Goal: Task Accomplishment & Management: Complete application form

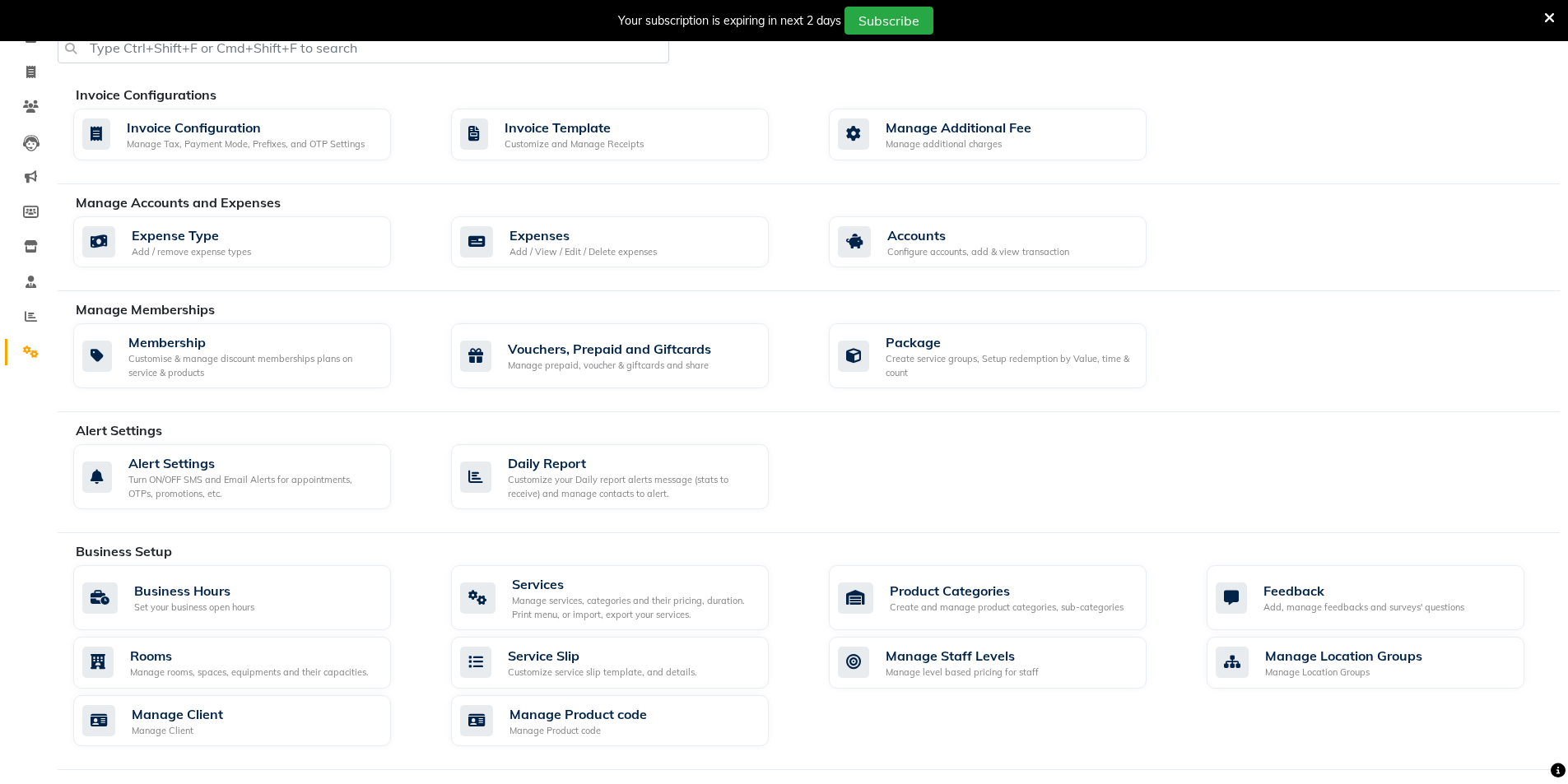
click at [1545, 12] on icon at bounding box center [1549, 18] width 11 height 15
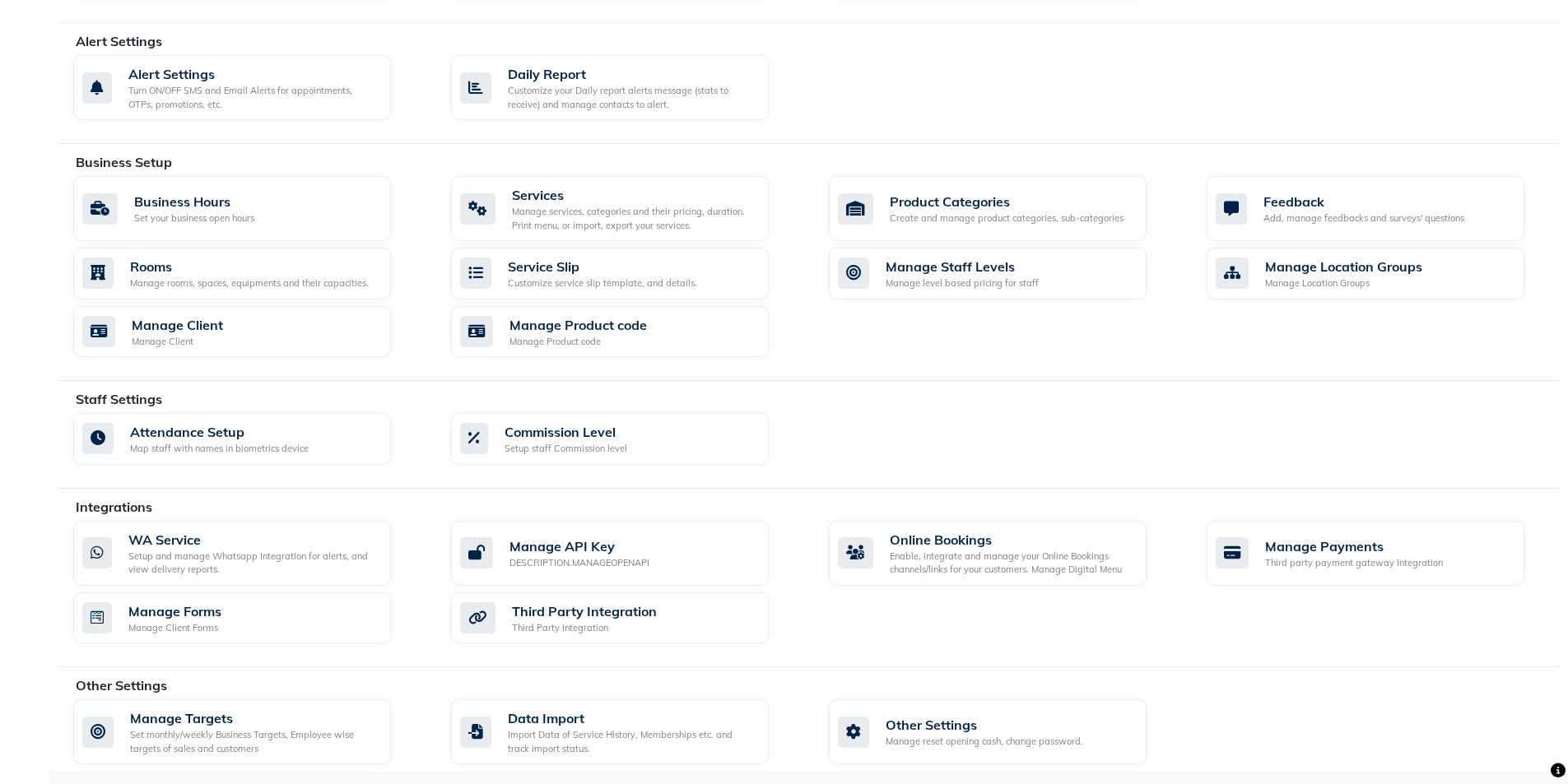
scroll to position [440, 0]
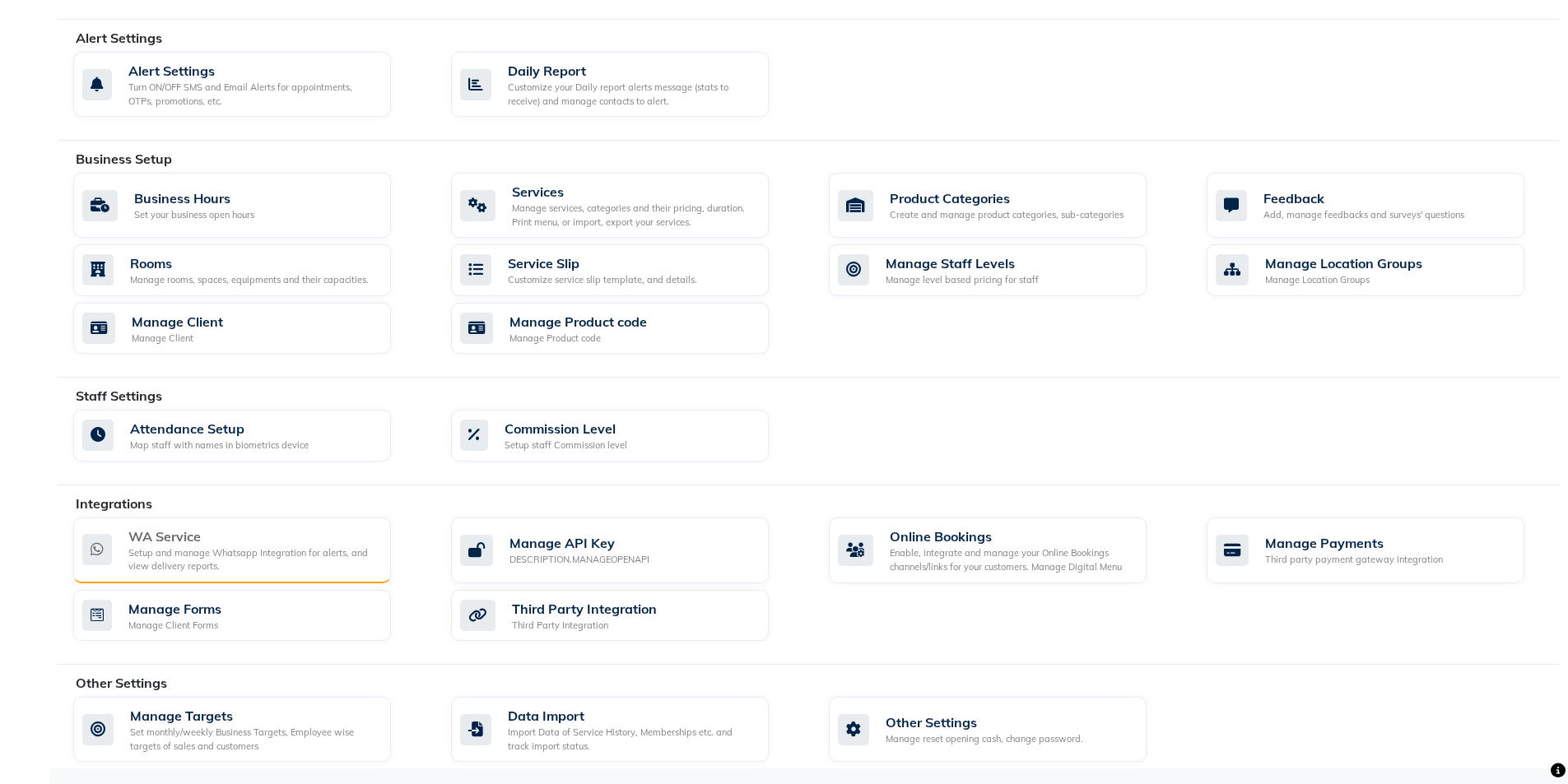
click at [198, 543] on div "WA Service" at bounding box center [252, 536] width 249 height 20
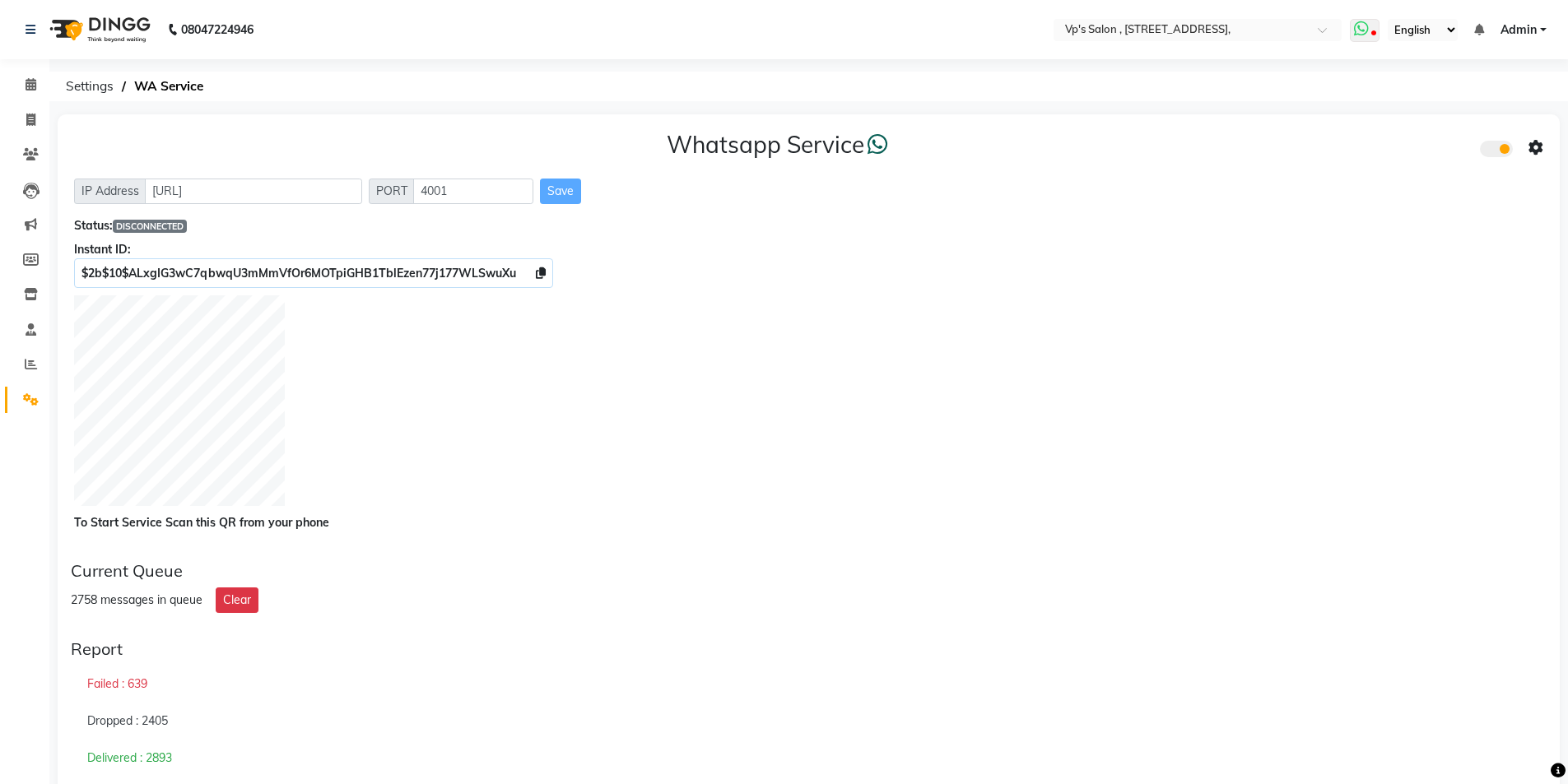
click at [1372, 36] on icon at bounding box center [1373, 35] width 5 height 8
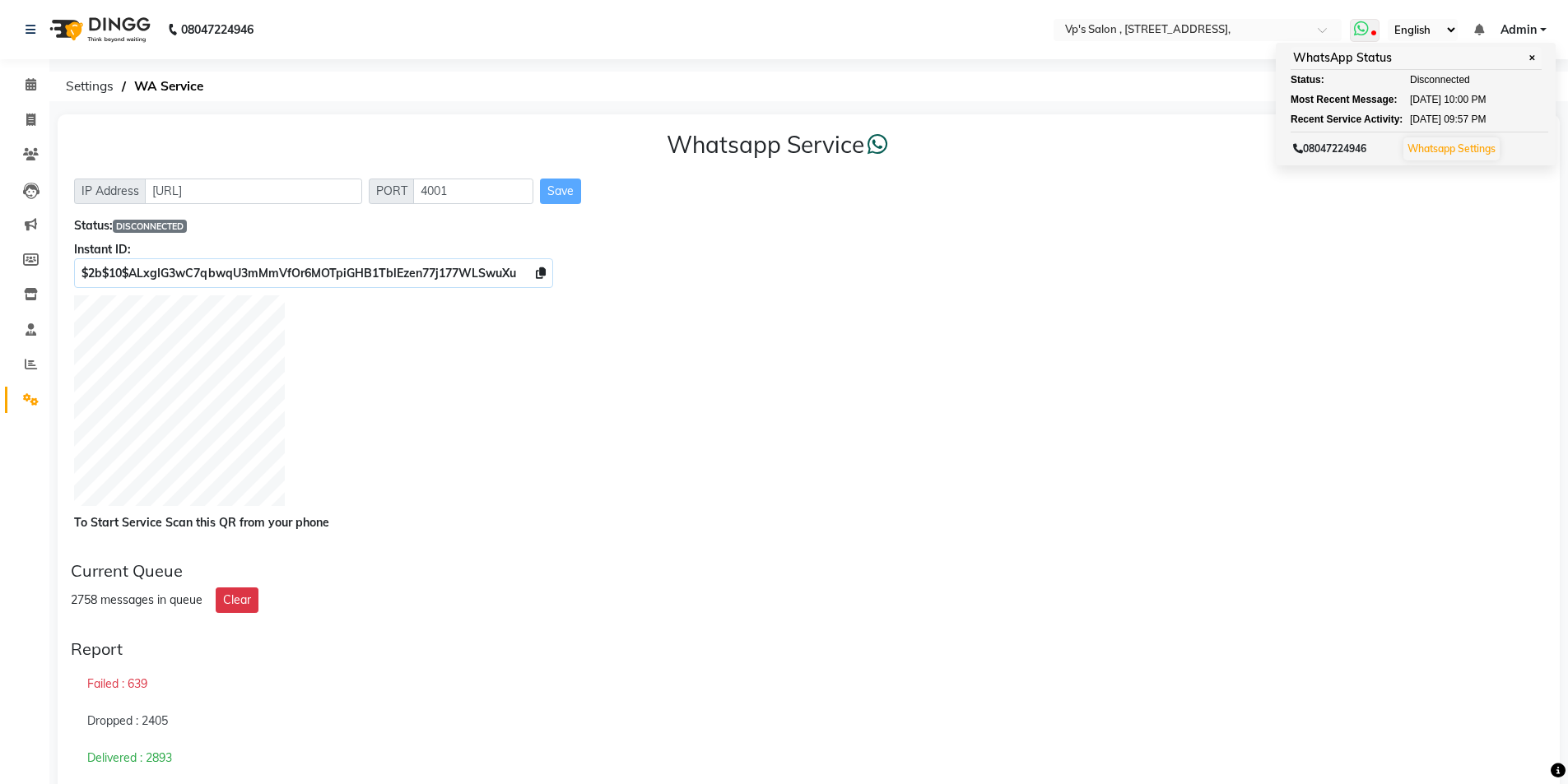
click at [1443, 150] on link "Whatsapp Settings" at bounding box center [1451, 148] width 88 height 12
click at [23, 92] on span at bounding box center [31, 84] width 29 height 19
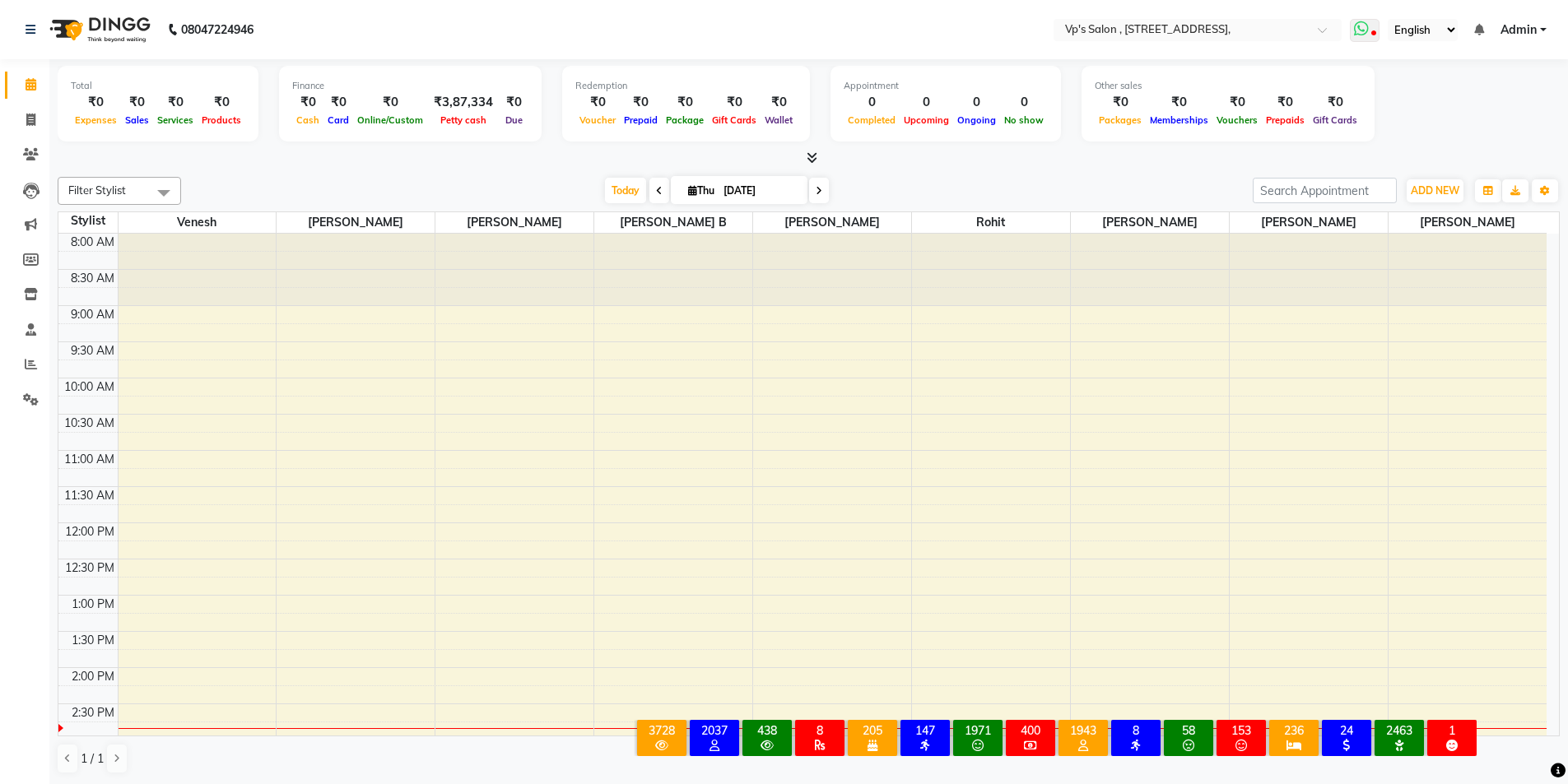
click at [1373, 29] on span at bounding box center [1364, 30] width 30 height 23
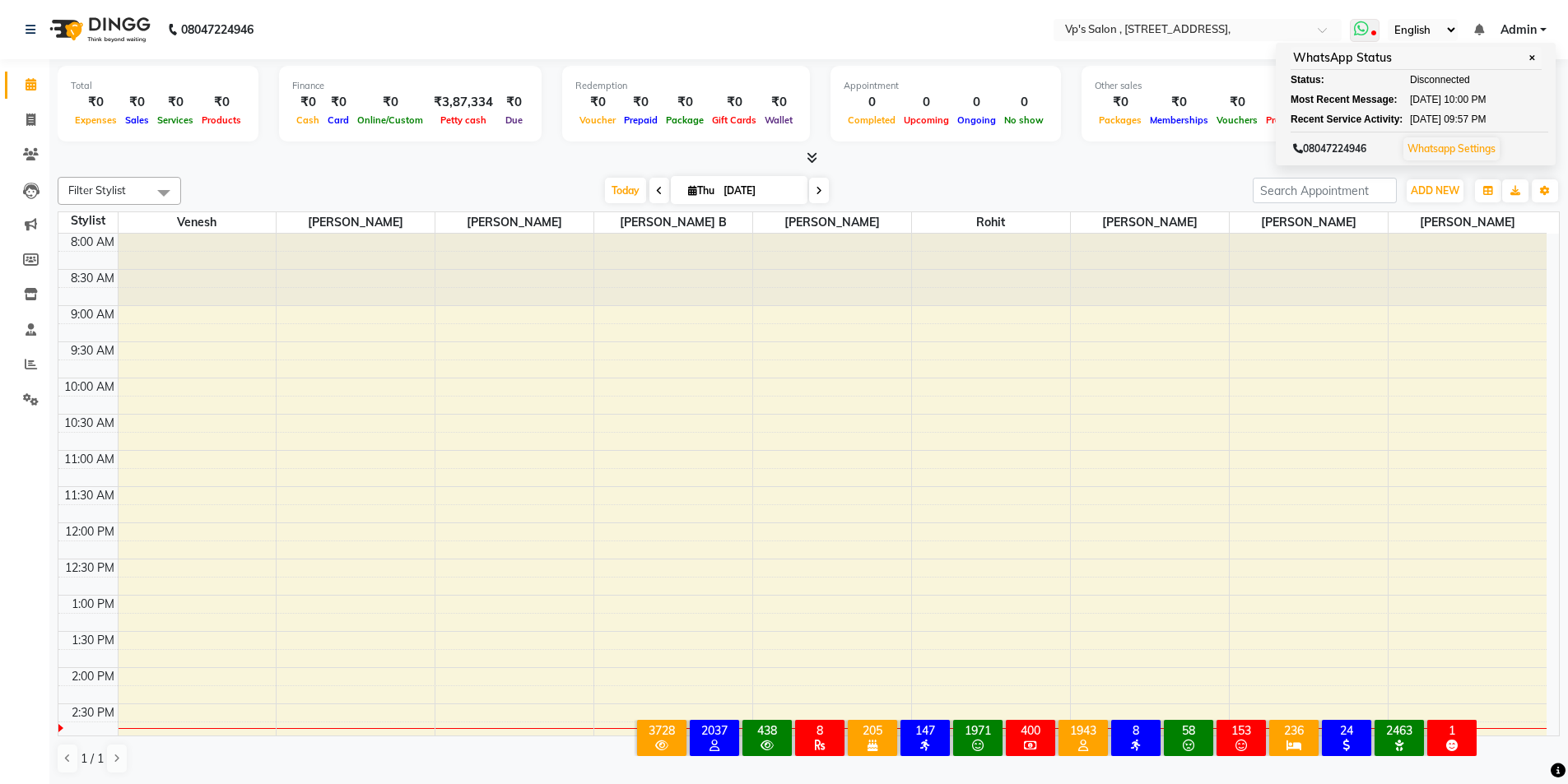
click at [1466, 152] on link "Whatsapp Settings" at bounding box center [1451, 148] width 88 height 12
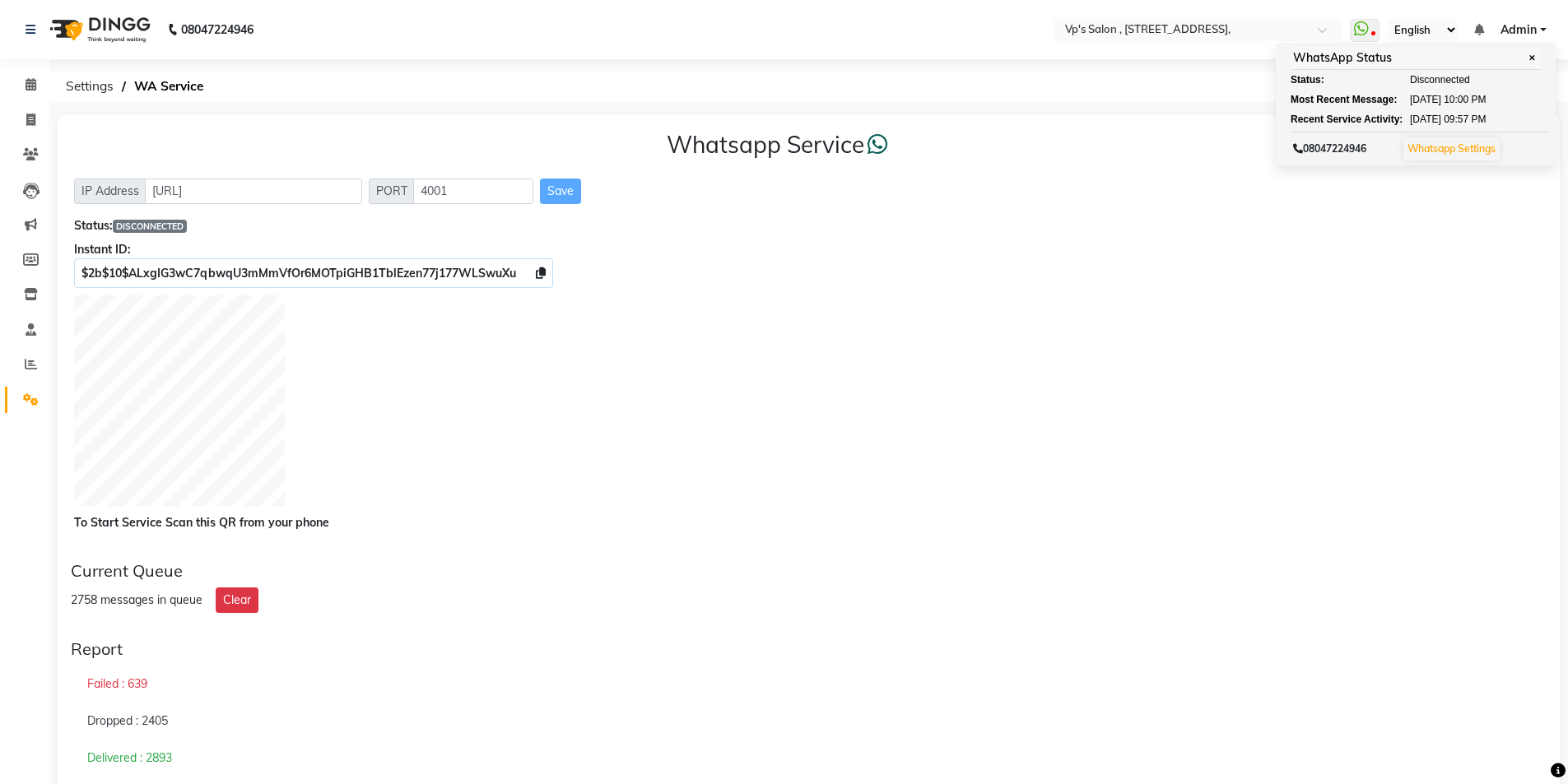
click at [468, 498] on div at bounding box center [809, 403] width 1470 height 215
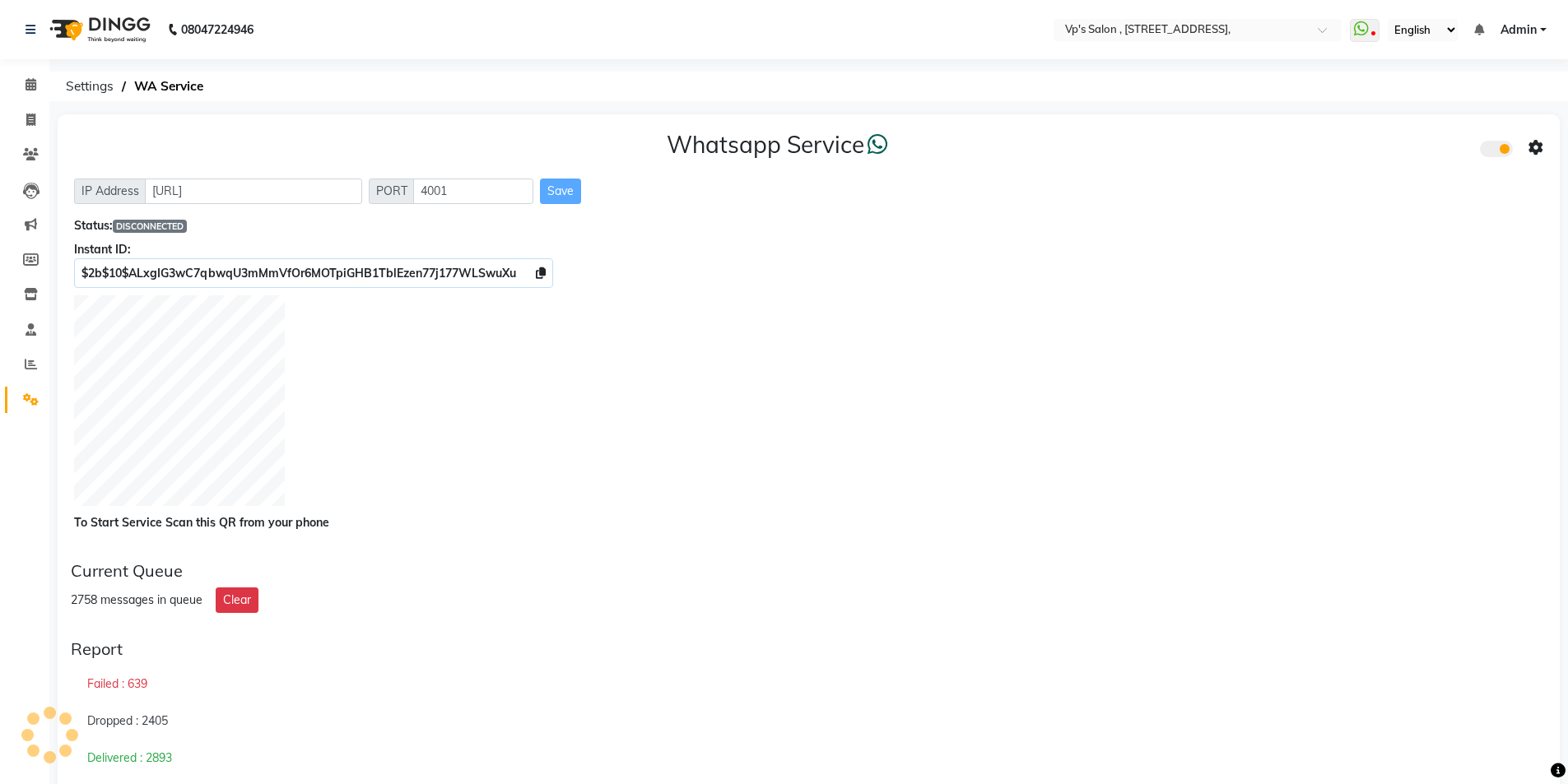
drag, startPoint x: 784, startPoint y: 255, endPoint x: 659, endPoint y: 267, distance: 125.6
click at [659, 267] on div "$2b$10$ALxgIG3wC7qbwqU3mMmVfOr6MOTpiGHB1TblEzen77j177WLSwuXu" at bounding box center [809, 273] width 1470 height 17
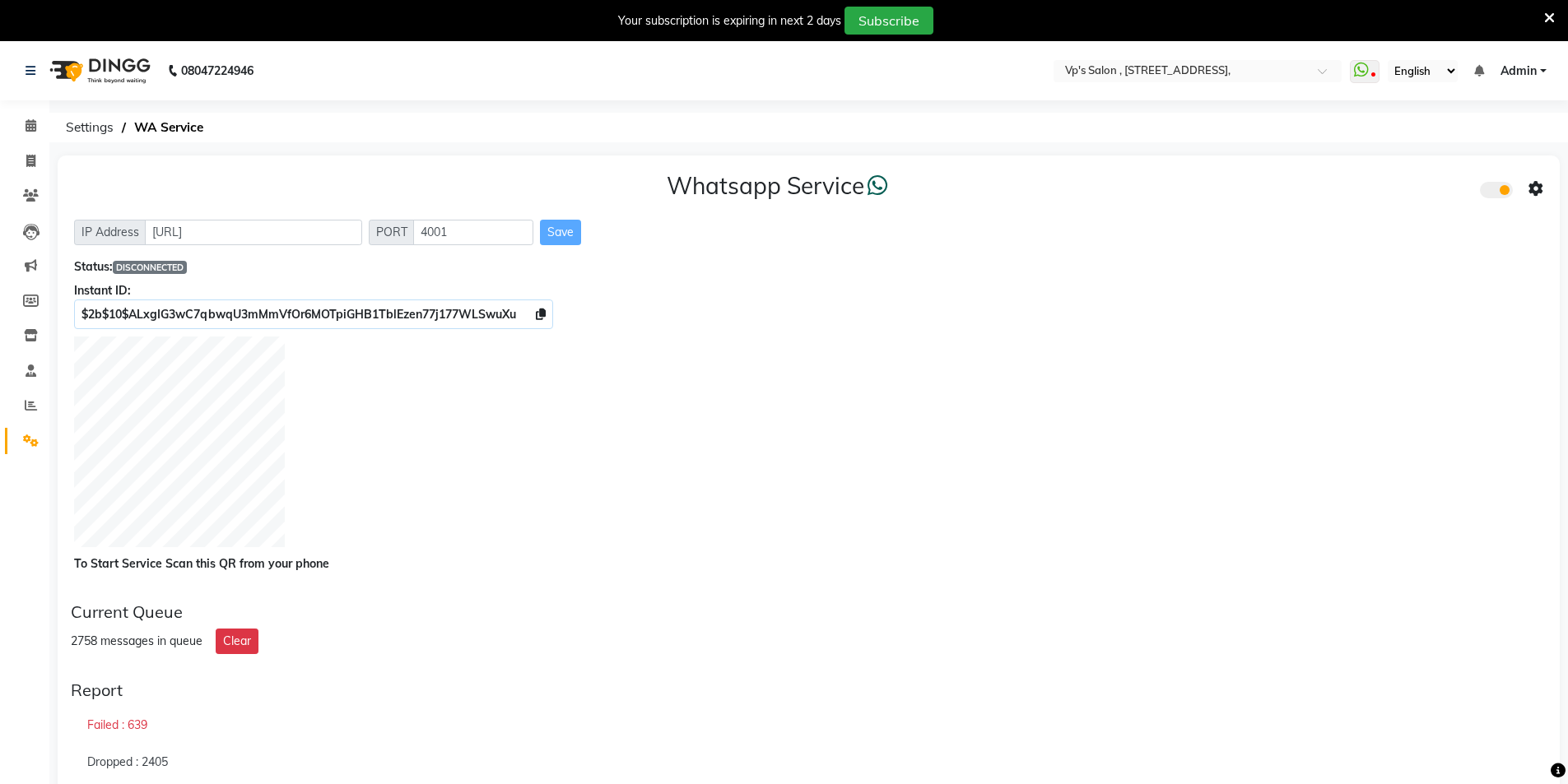
click at [368, 620] on div "Current Queue" at bounding box center [808, 612] width 1476 height 20
click at [23, 135] on span at bounding box center [31, 126] width 29 height 19
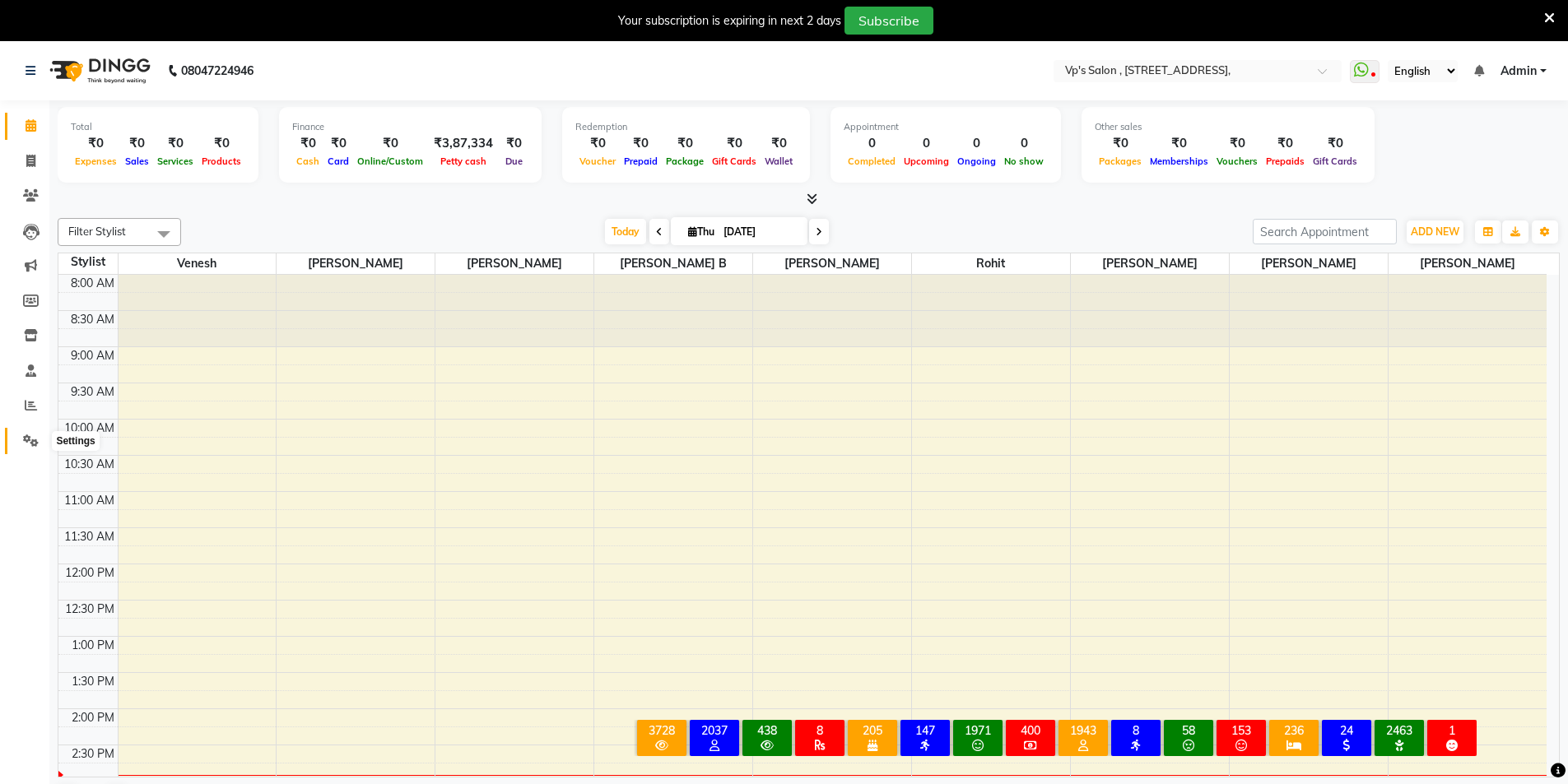
click at [31, 443] on icon at bounding box center [31, 441] width 16 height 12
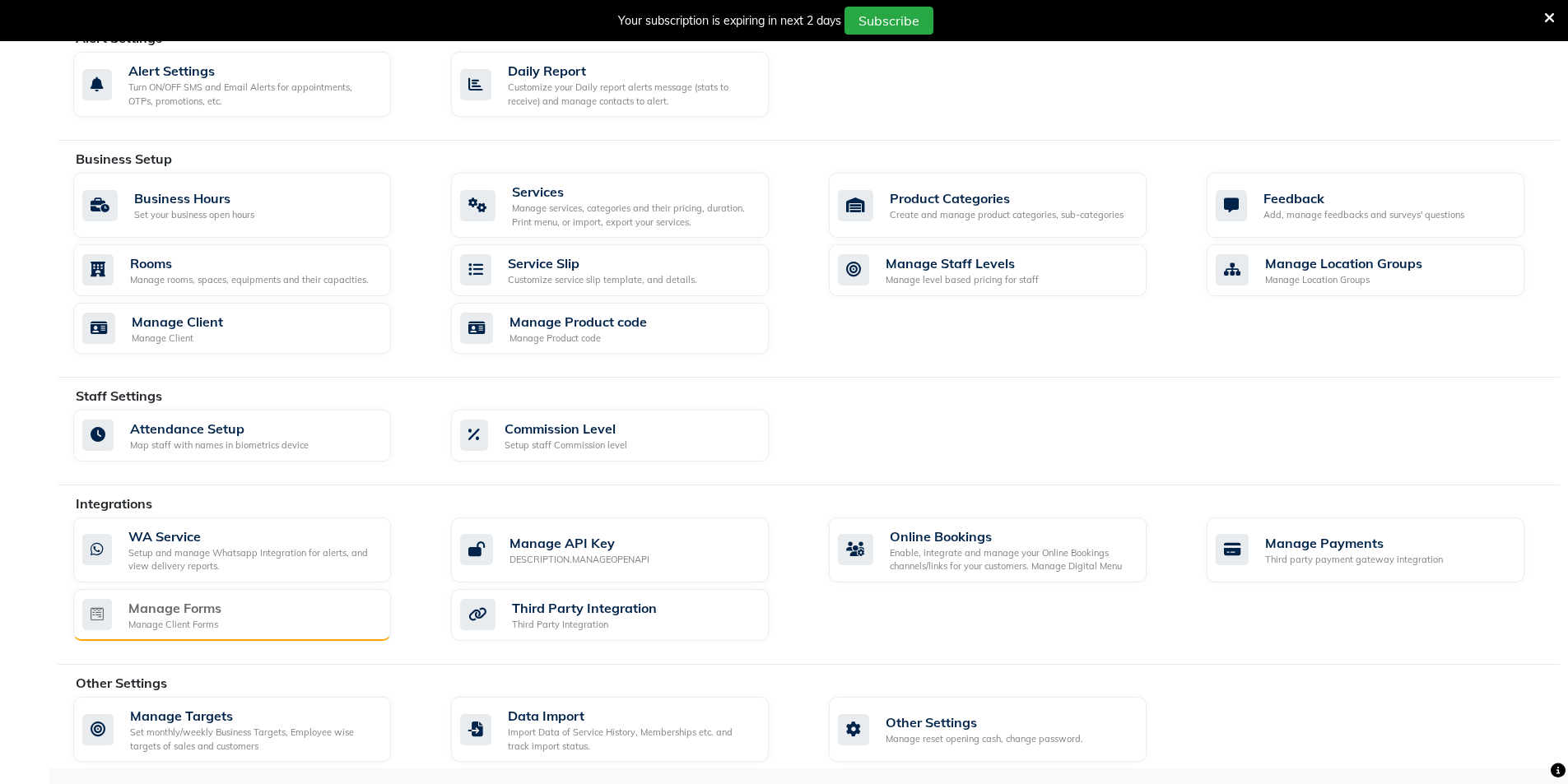
scroll to position [482, 0]
click at [280, 548] on div "Setup and manage Whatsapp Integration for alerts, and view delivery reports." at bounding box center [252, 559] width 249 height 27
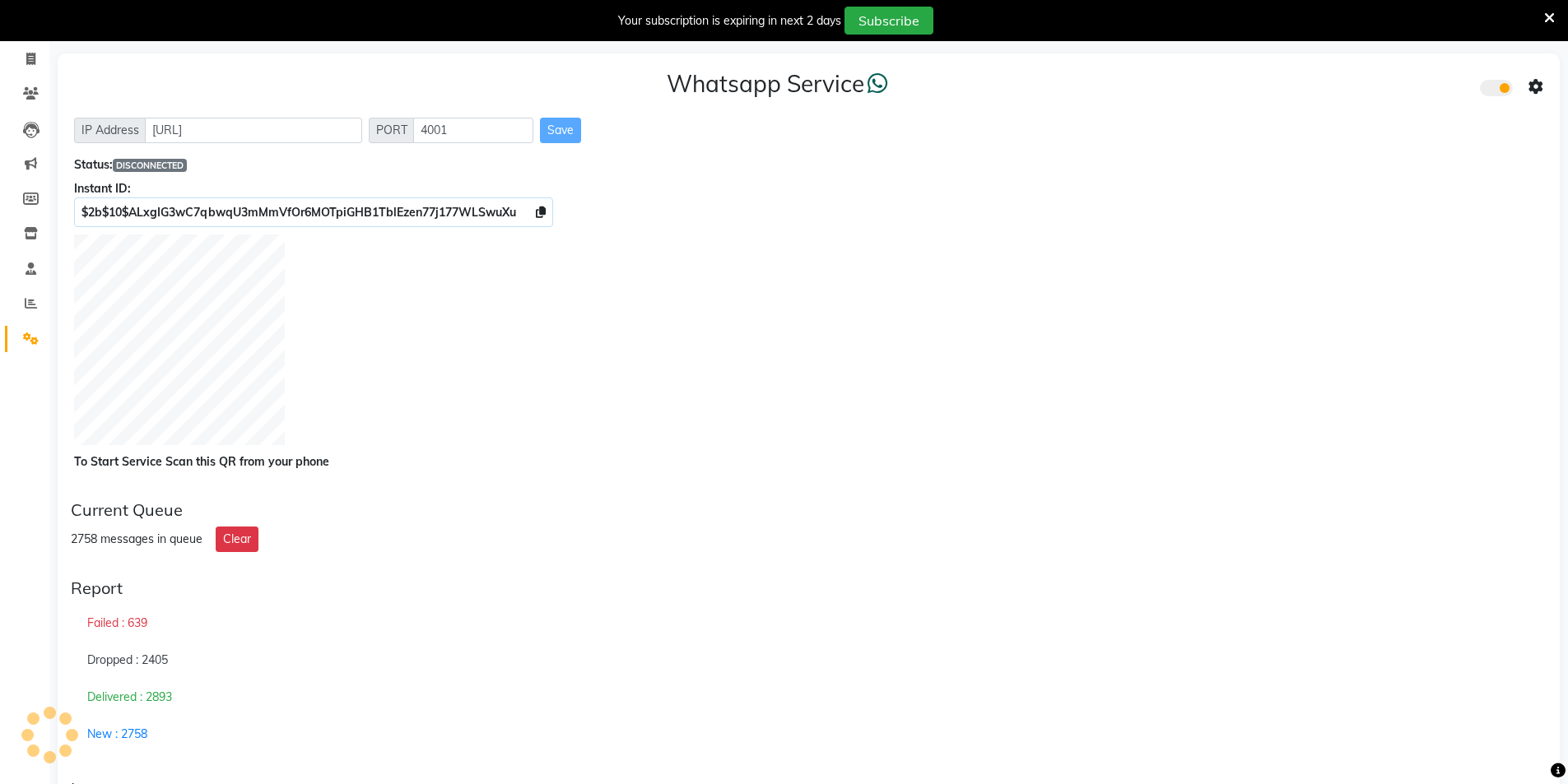
scroll to position [101, 0]
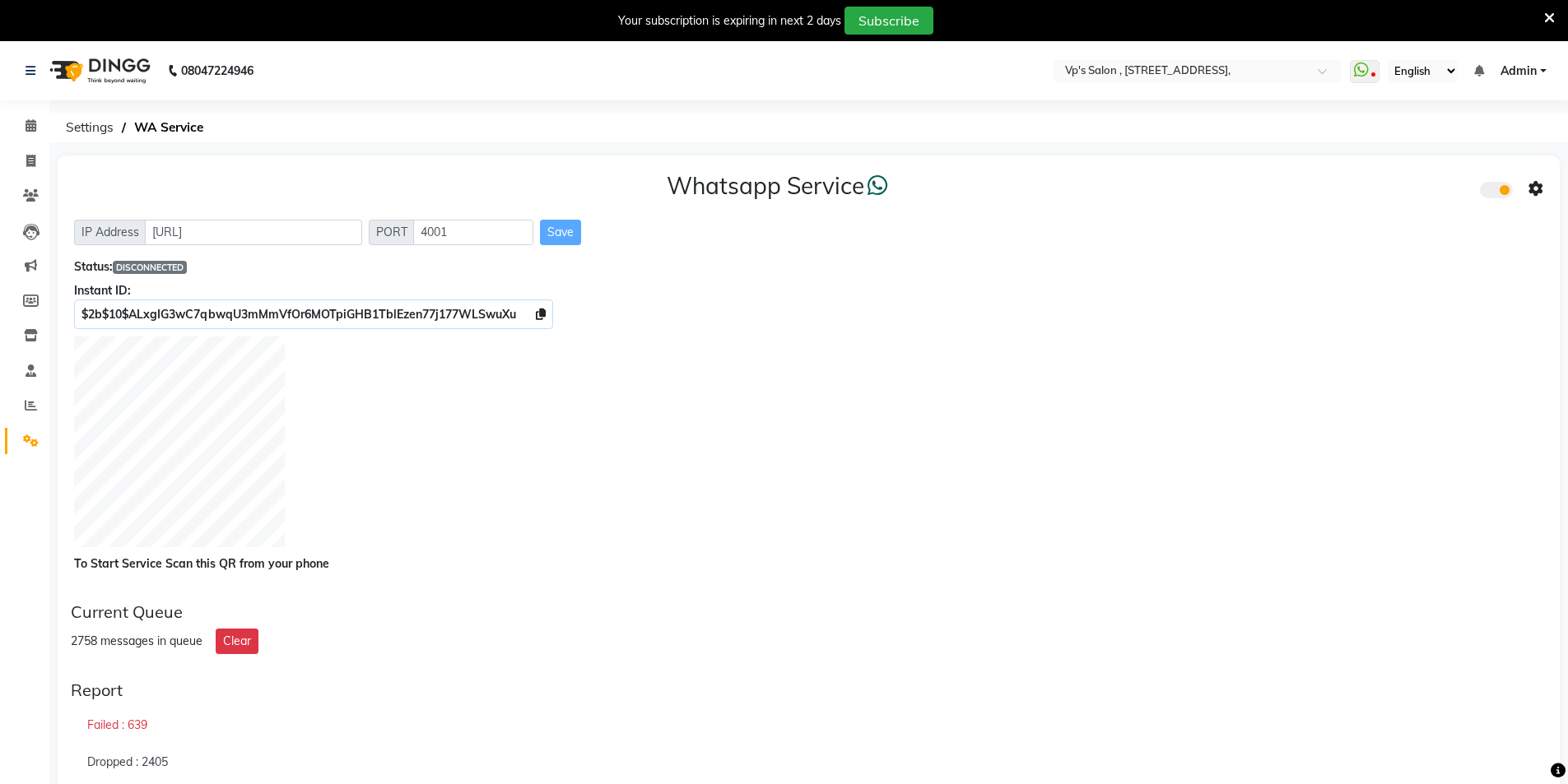
click at [1536, 192] on icon at bounding box center [1535, 189] width 15 height 15
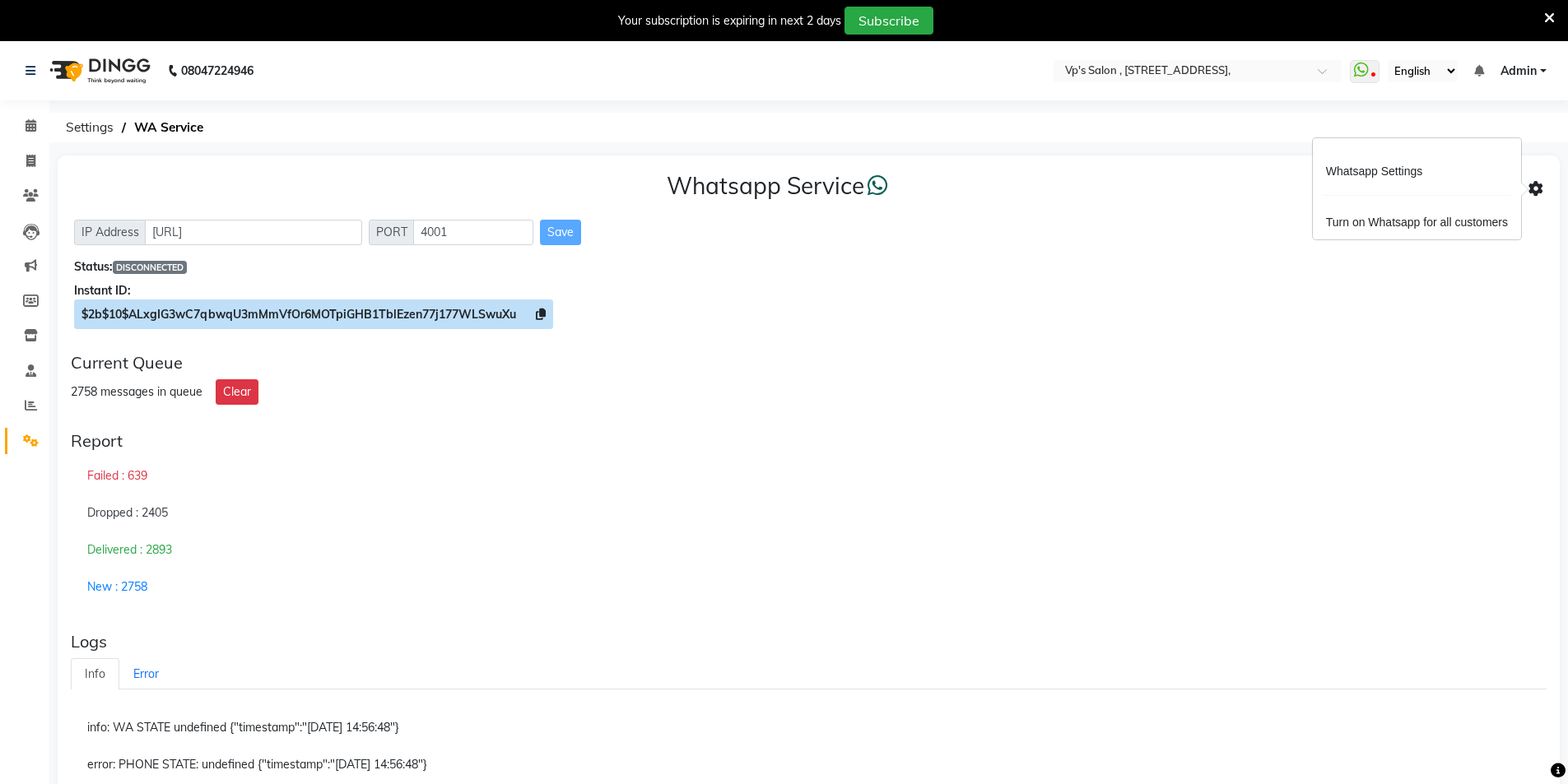
click at [543, 324] on span "$2b$10$ALxgIG3wC7qbwqU3mMmVfOr6MOTpiGHB1TblEzen77j177WLSwuXu" at bounding box center [314, 315] width 479 height 30
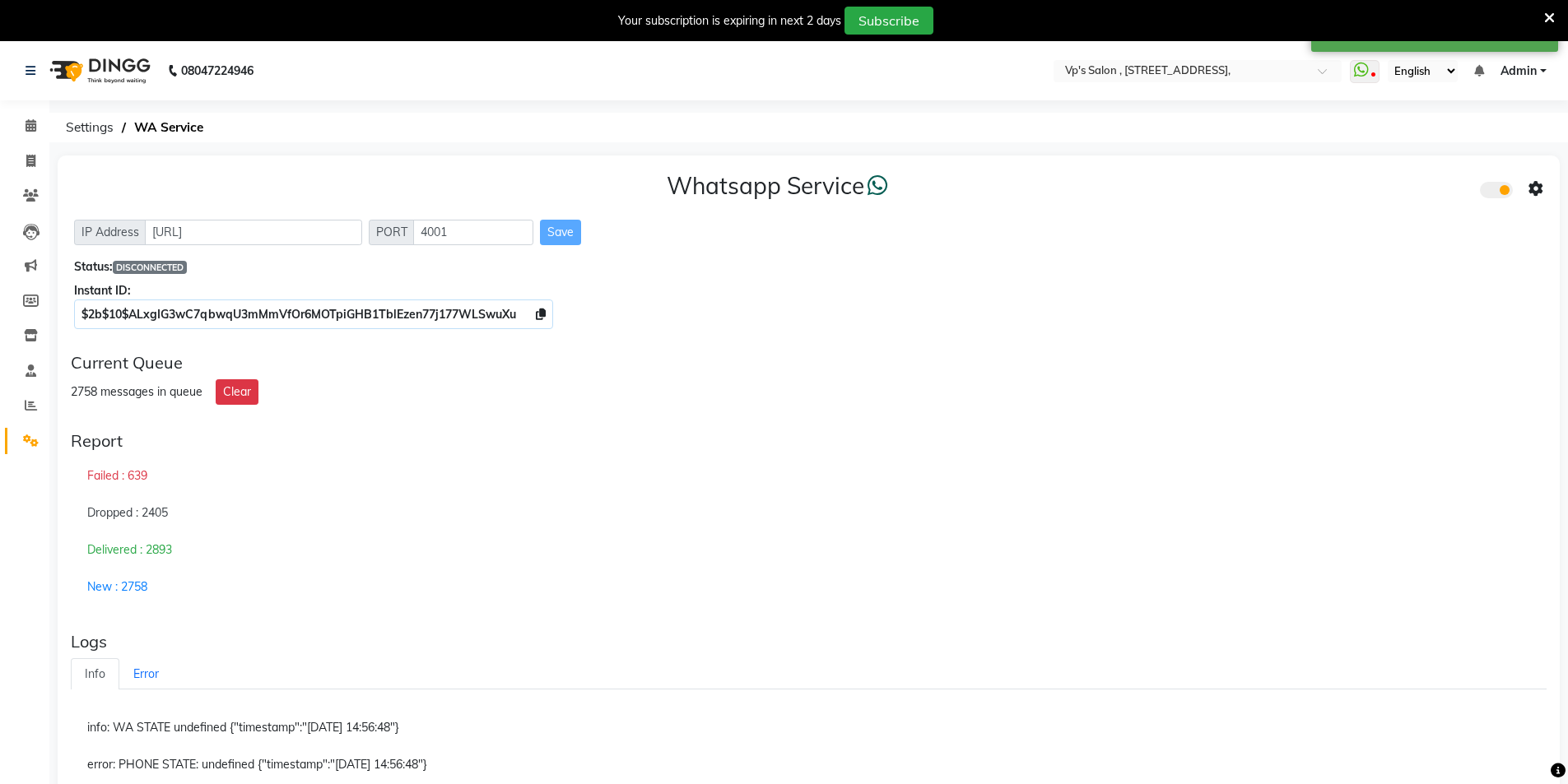
click at [1536, 192] on icon at bounding box center [1535, 189] width 15 height 15
click at [1345, 169] on div "Whatsapp Settings" at bounding box center [1417, 171] width 189 height 21
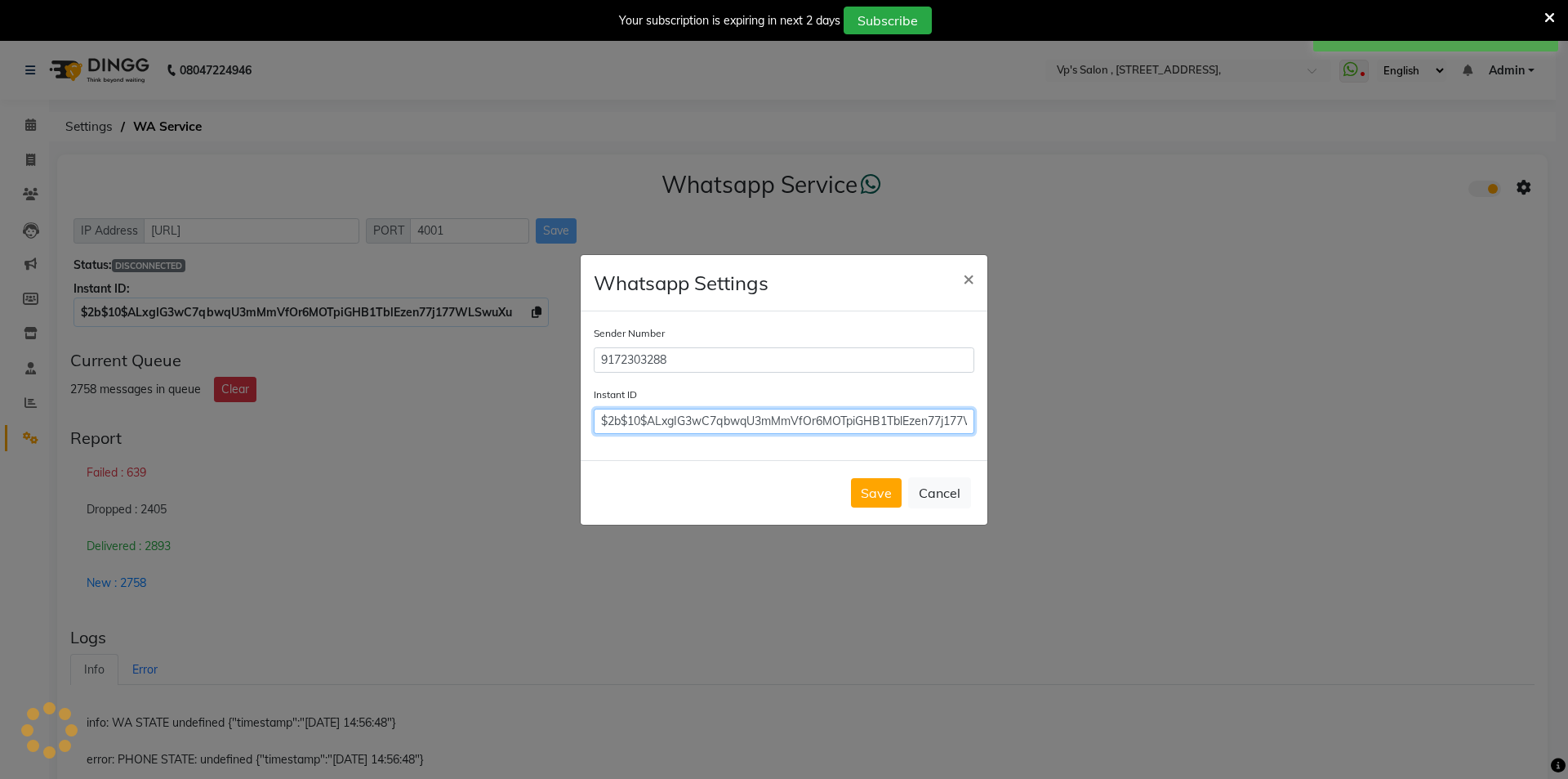
click at [747, 427] on input "$2b$10$ALxgIG3wC7qbwqU3mMmVfOr6MOTpiGHB1TblEzen77j177WLSwuXu" at bounding box center [784, 421] width 380 height 26
click at [869, 493] on button "Save" at bounding box center [876, 493] width 50 height 30
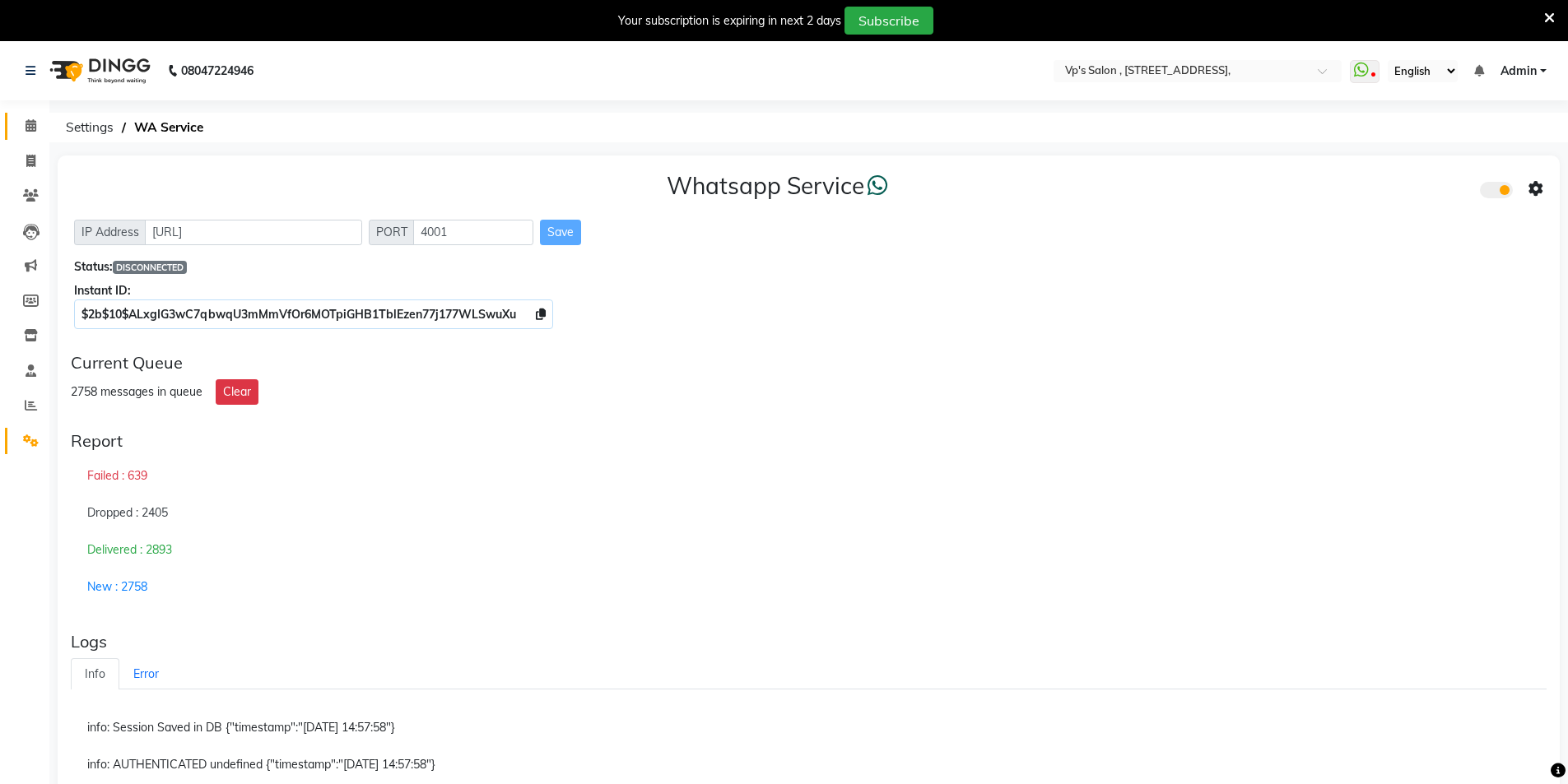
click at [31, 114] on link "Calendar" at bounding box center [25, 126] width 40 height 27
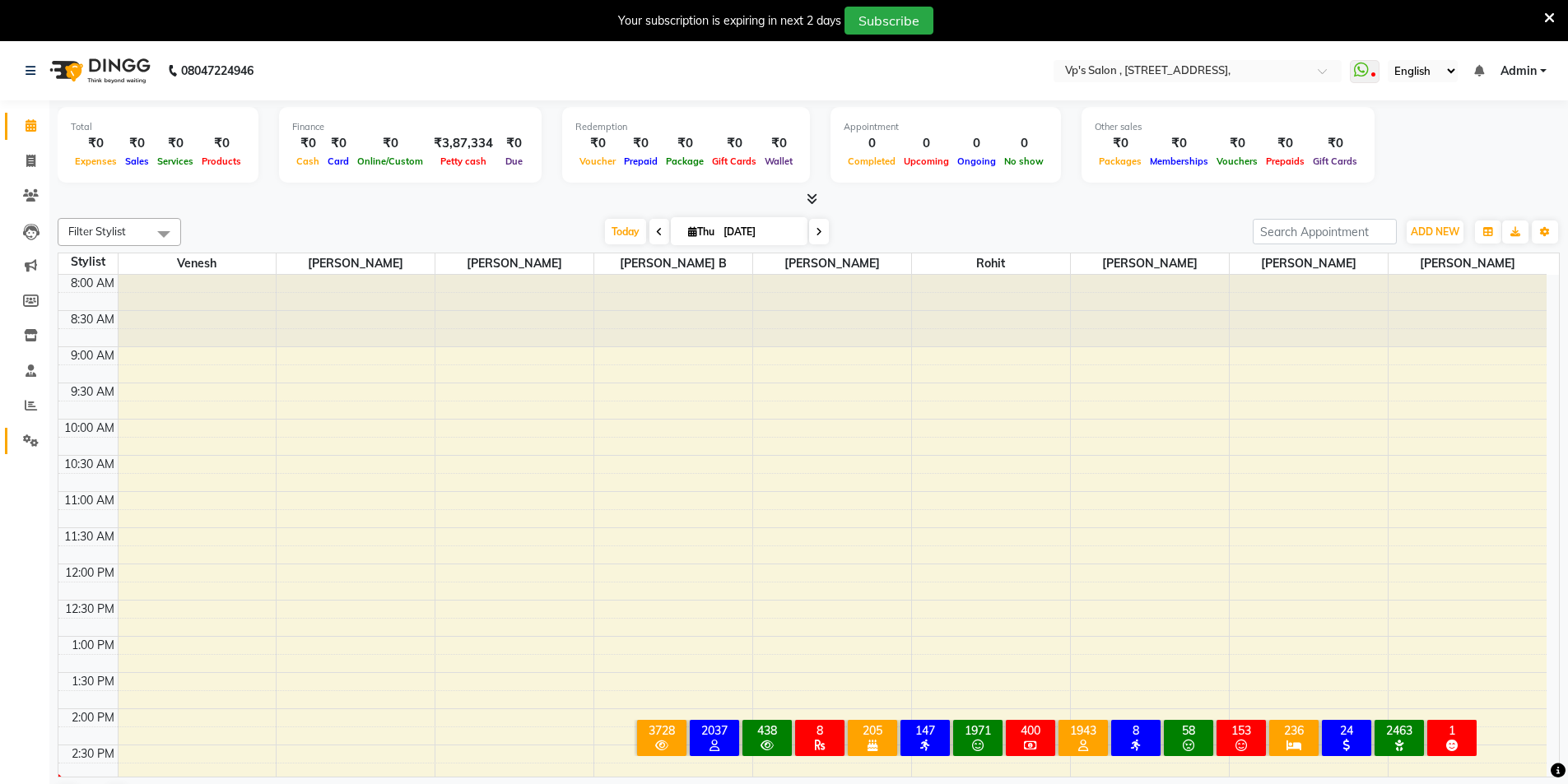
click at [33, 450] on link "Settings" at bounding box center [25, 441] width 40 height 27
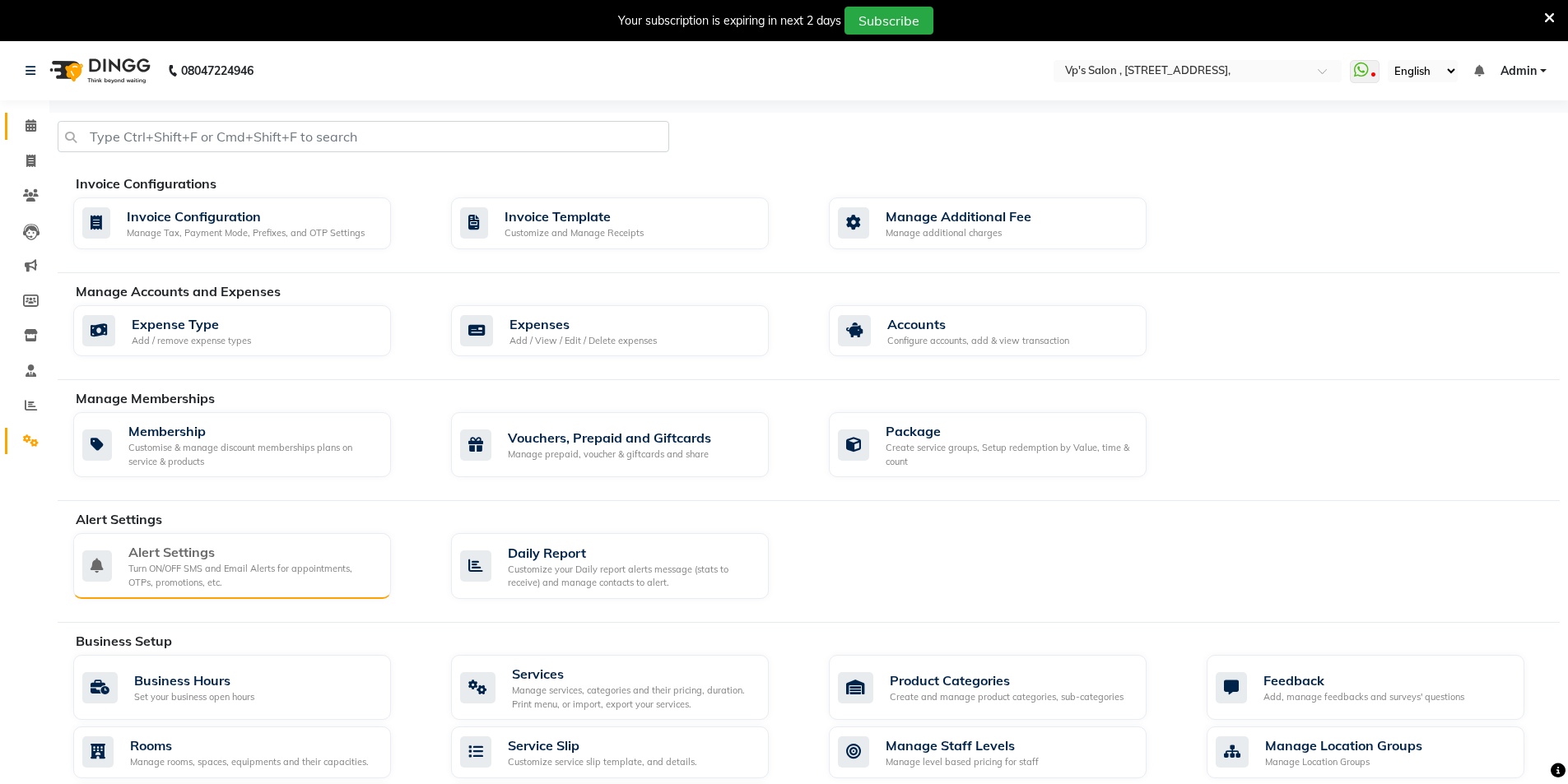
scroll to position [482, 0]
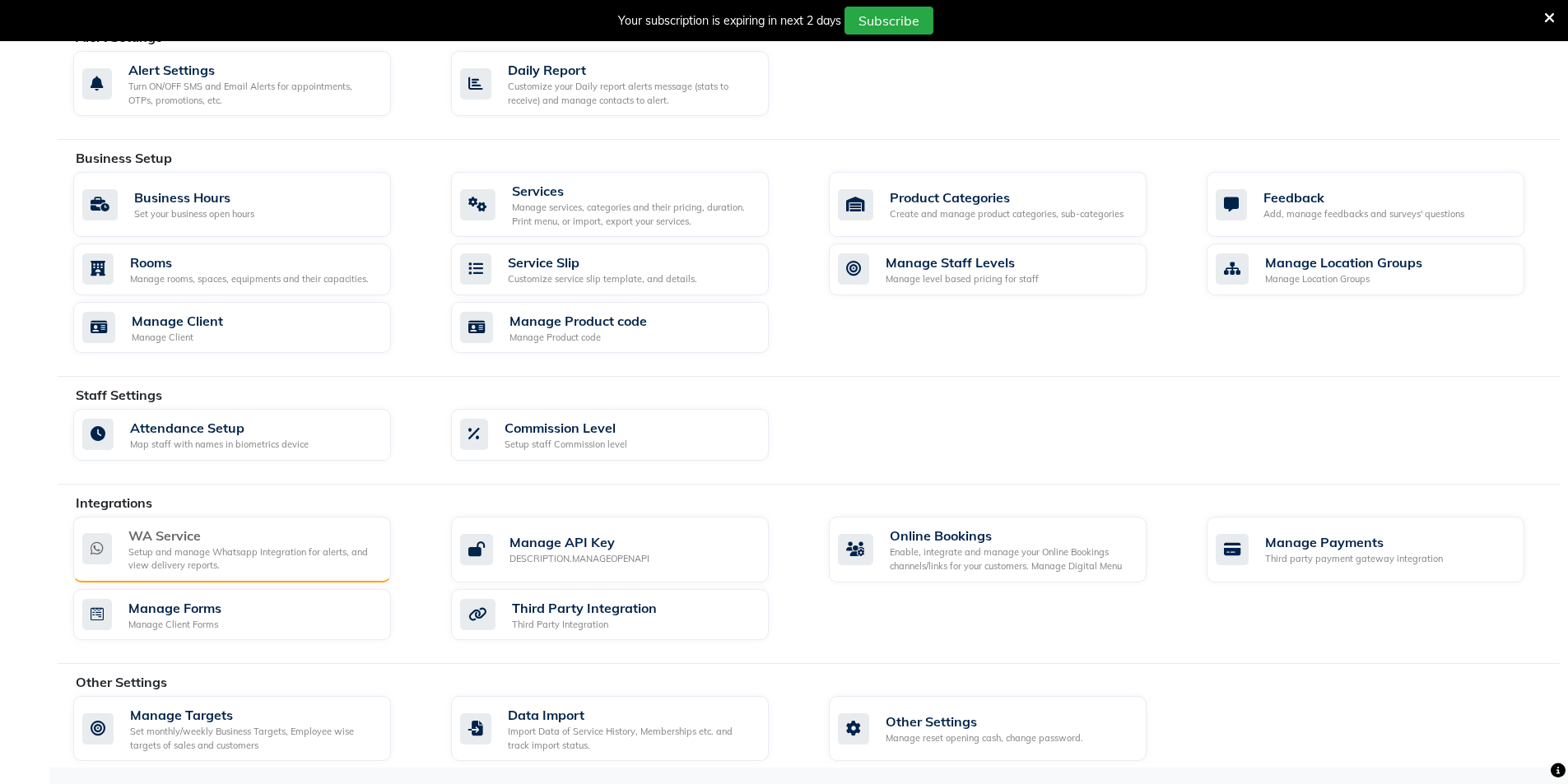
click at [217, 553] on div "Setup and manage Whatsapp Integration for alerts, and view delivery reports." at bounding box center [252, 559] width 249 height 27
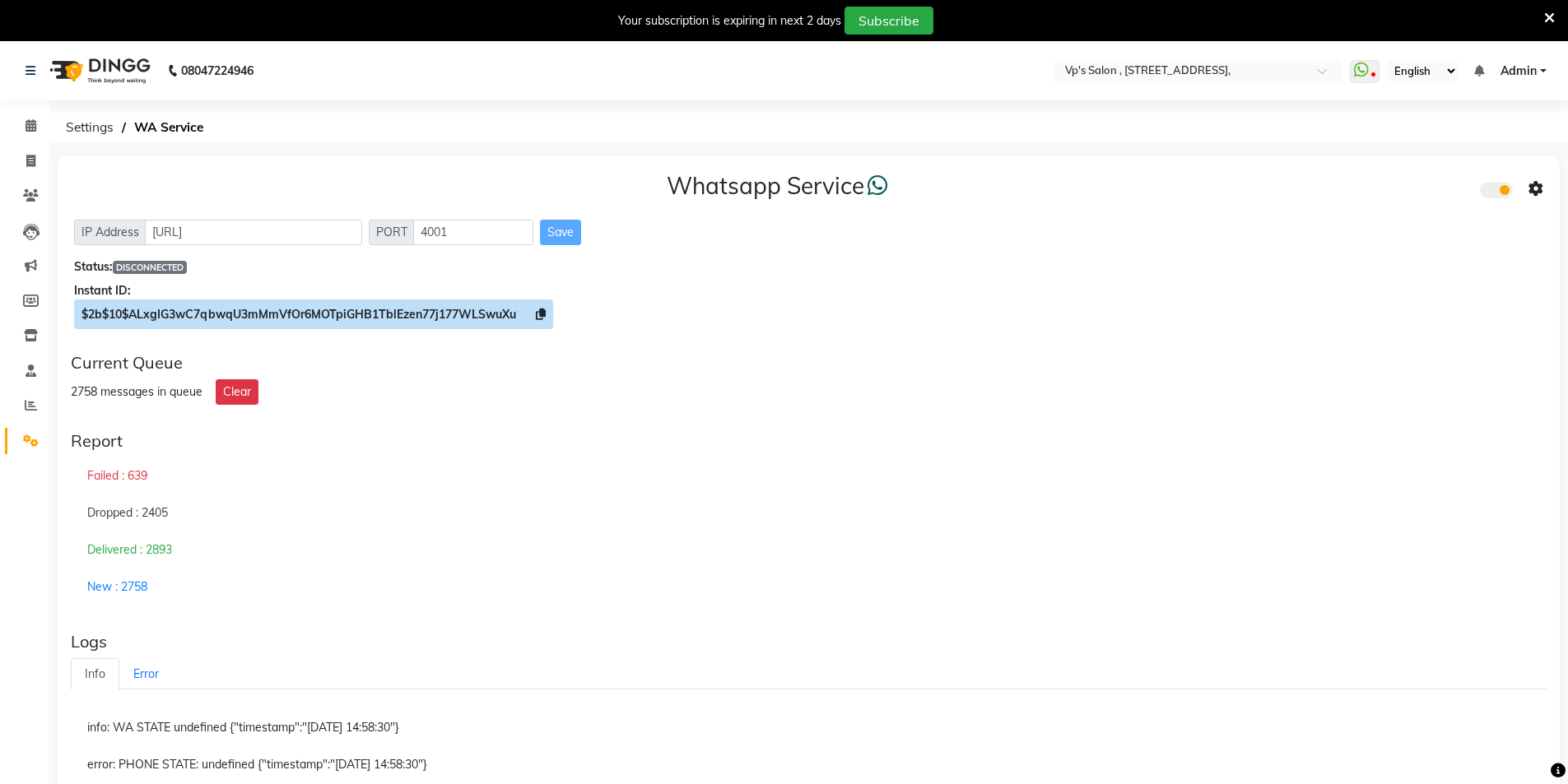
click at [537, 315] on span "$2b$10$ALxgIG3wC7qbwqU3mMmVfOr6MOTpiGHB1TblEzen77j177WLSwuXu" at bounding box center [314, 315] width 479 height 30
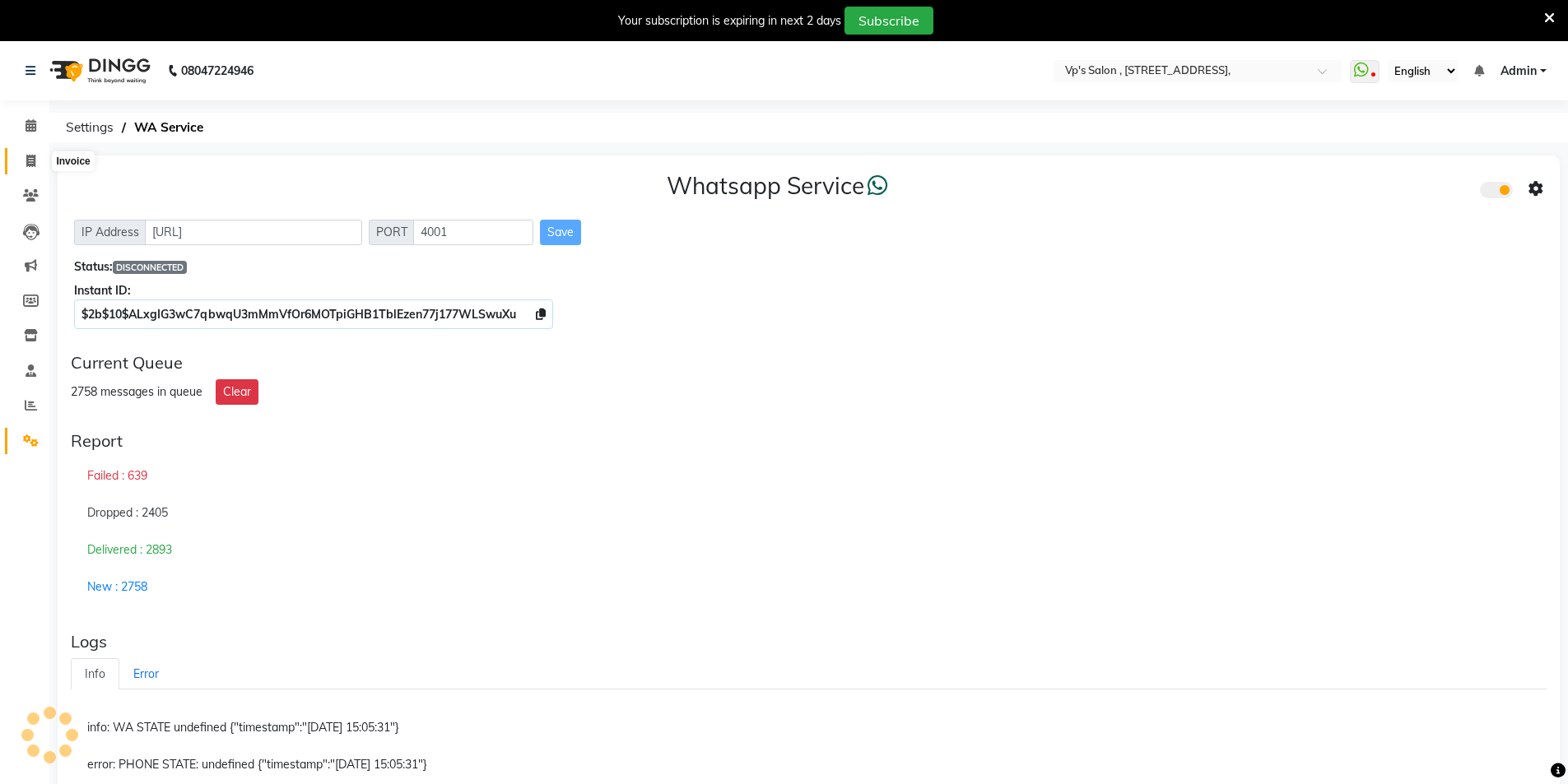
click at [29, 163] on icon at bounding box center [31, 161] width 9 height 12
select select "service"
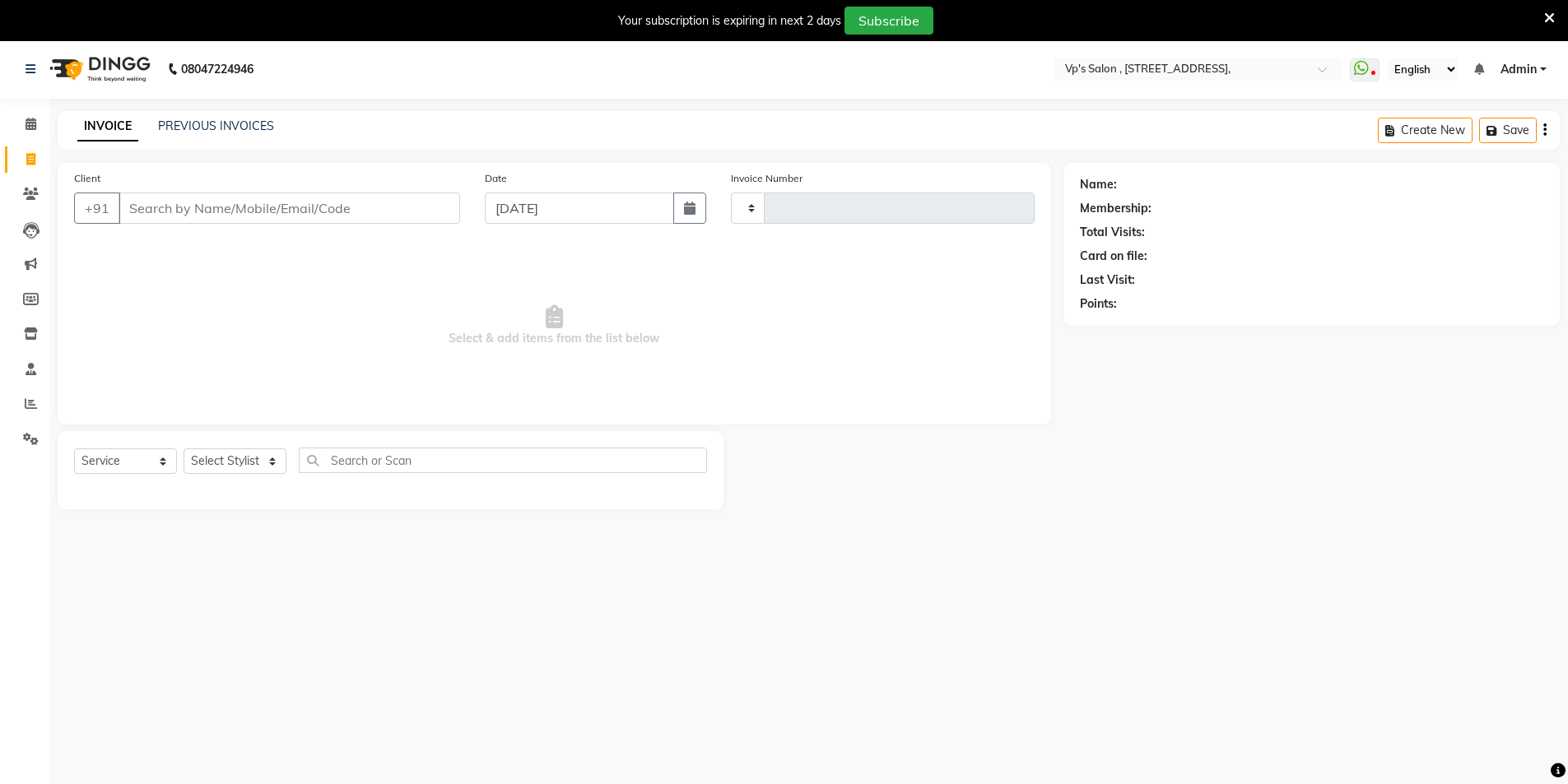
type input "1795"
select select "4917"
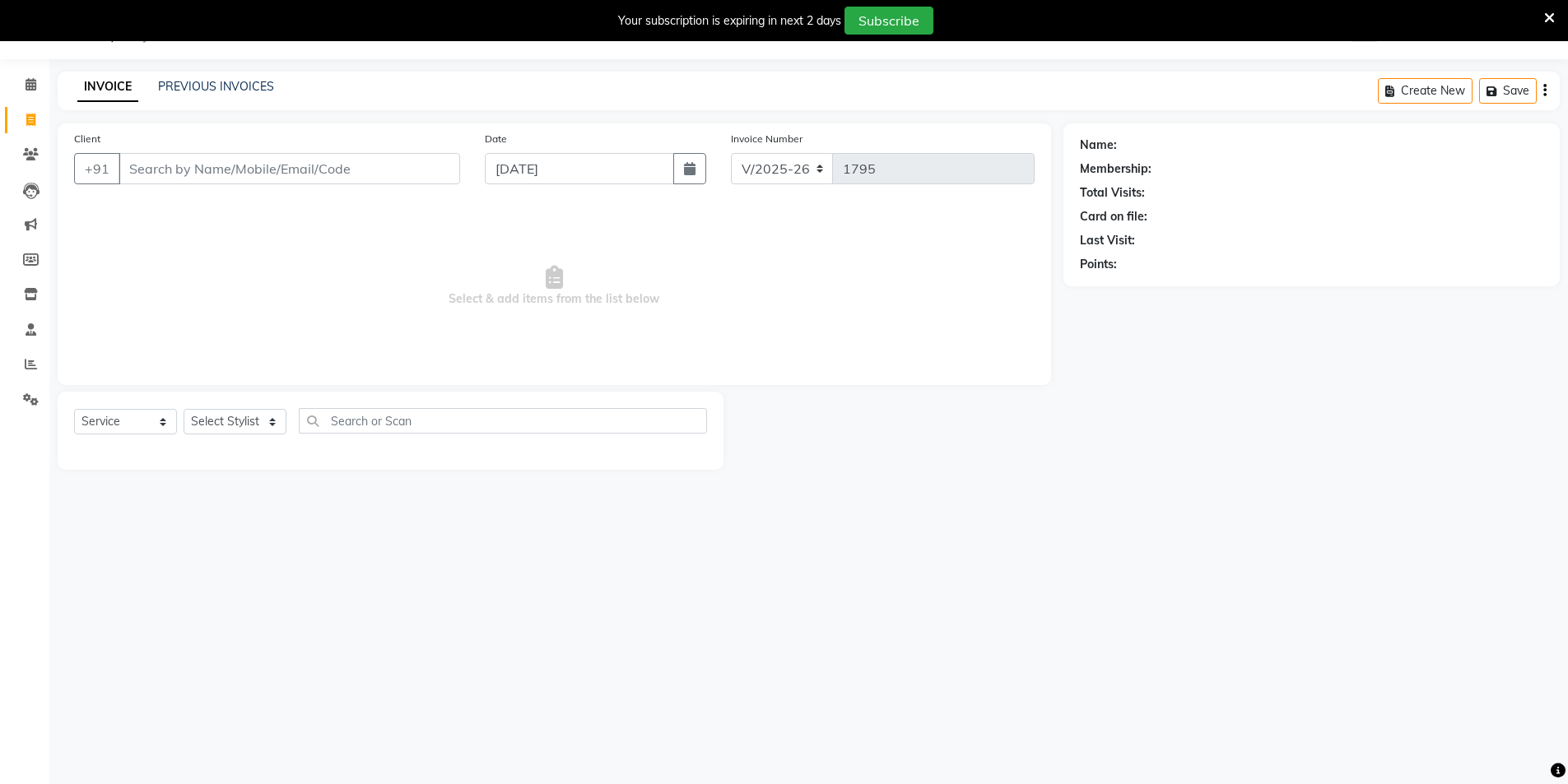
click at [148, 153] on input "Client" at bounding box center [289, 168] width 342 height 31
click at [160, 173] on input "Client" at bounding box center [289, 168] width 342 height 31
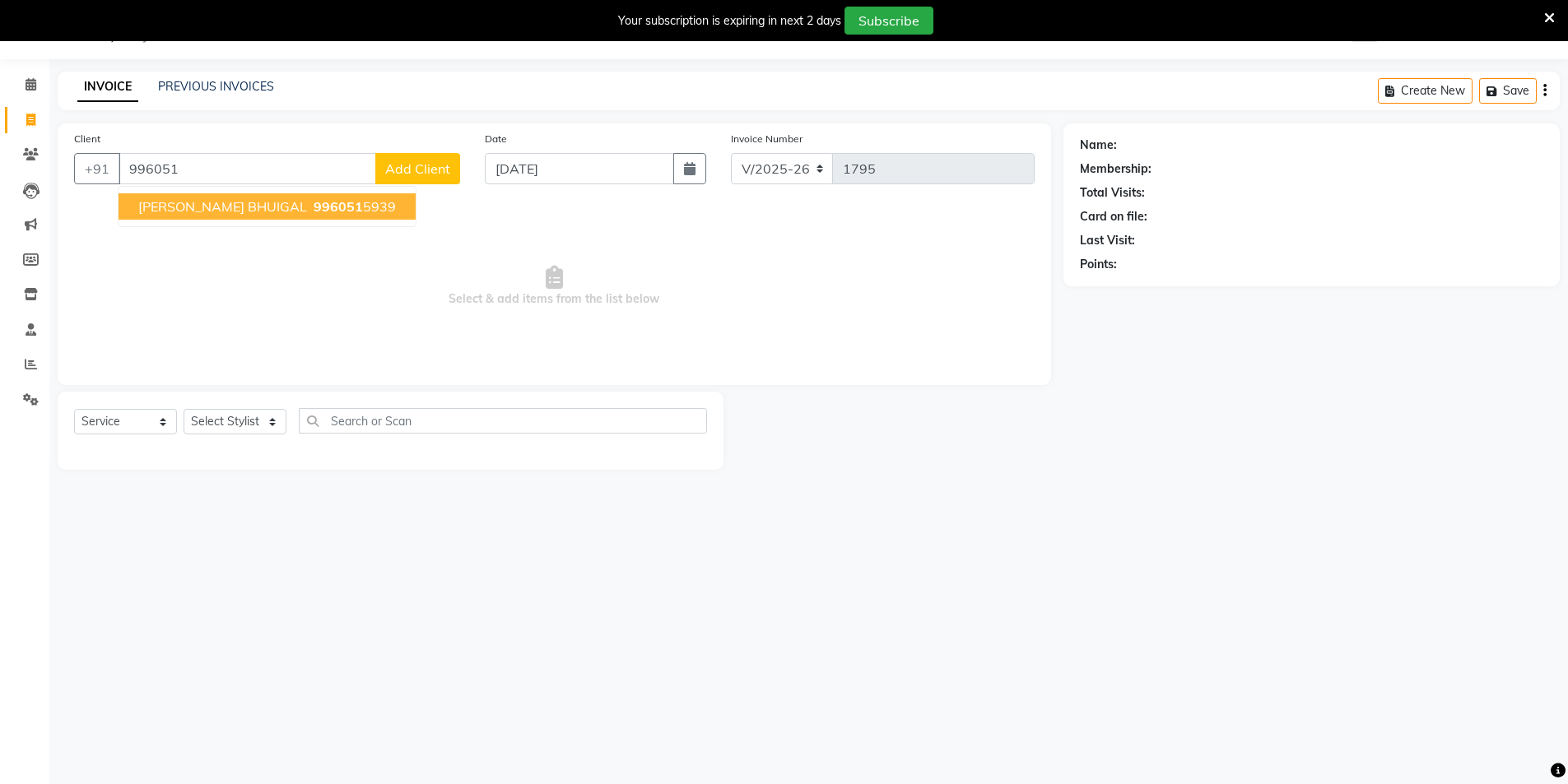
click at [314, 201] on span "996051" at bounding box center [339, 206] width 50 height 17
type input "9960515939"
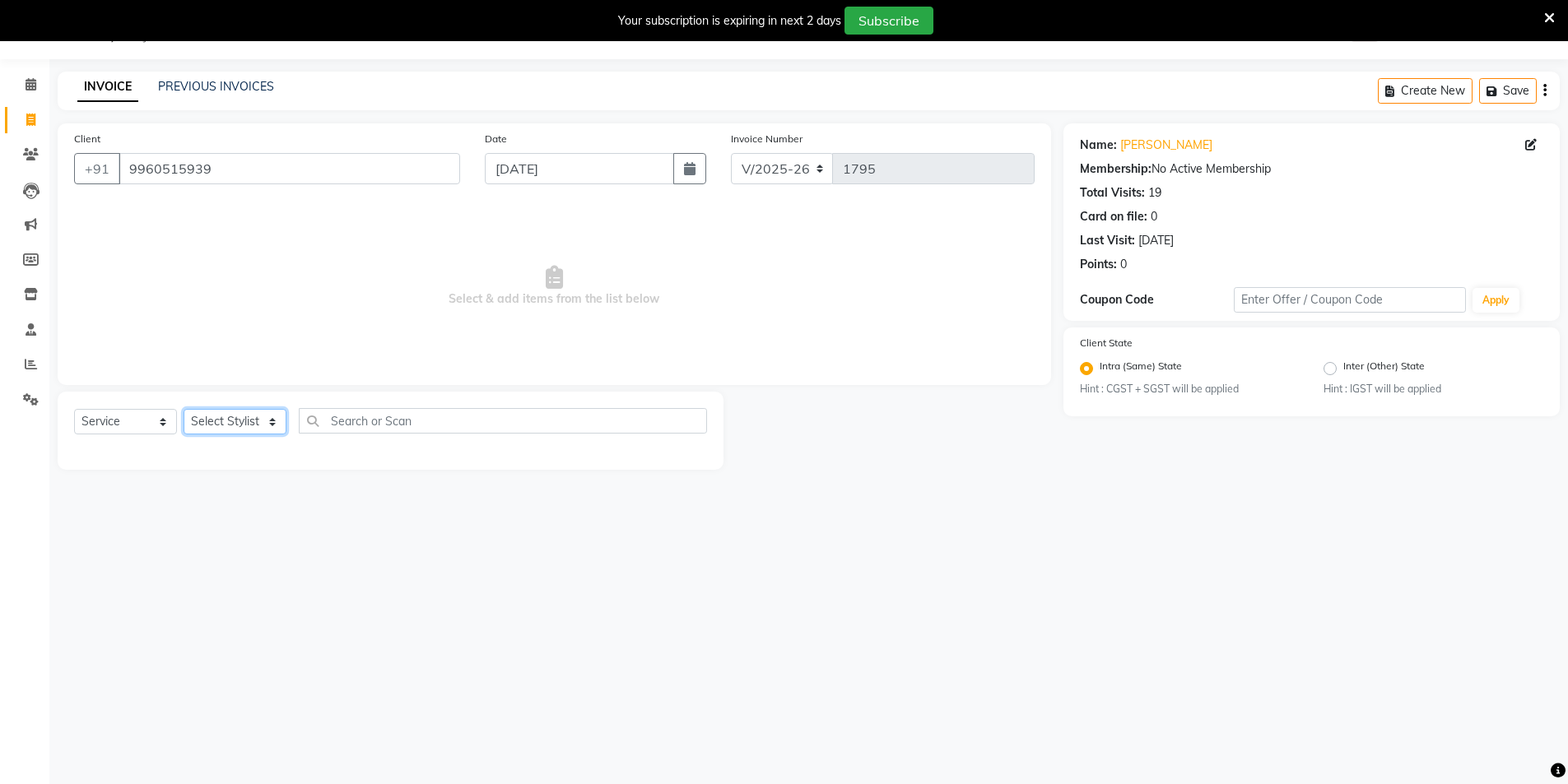
click at [214, 426] on select "Select Stylist amol Arati kamlesh b Krushna pramila jadhav priyanka bawaskar ro…" at bounding box center [235, 422] width 103 height 26
select select "30153"
click at [184, 409] on select "Select Stylist amol Arati kamlesh b Krushna pramila jadhav priyanka bawaskar ro…" at bounding box center [235, 422] width 103 height 26
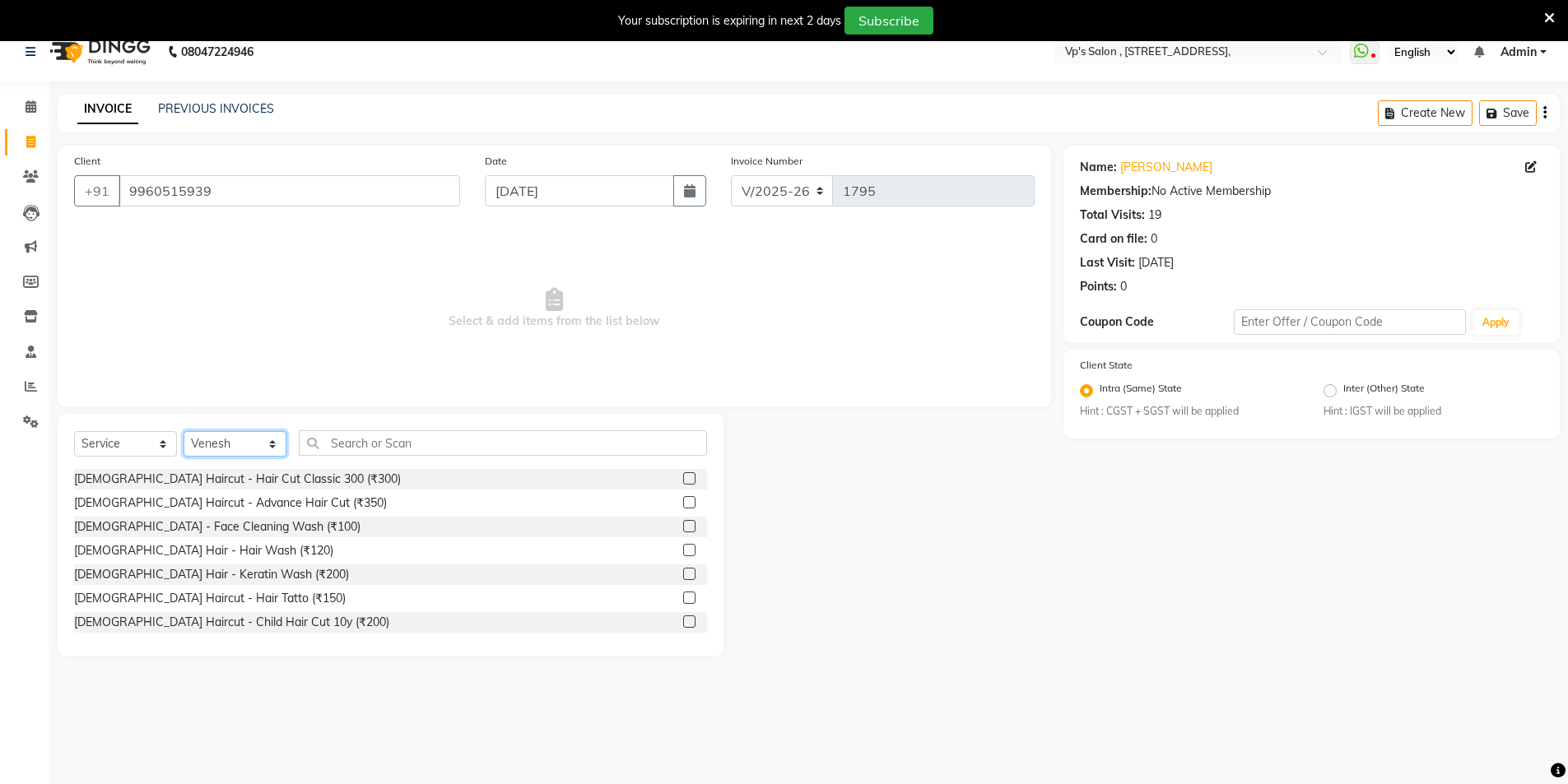
scroll to position [0, 0]
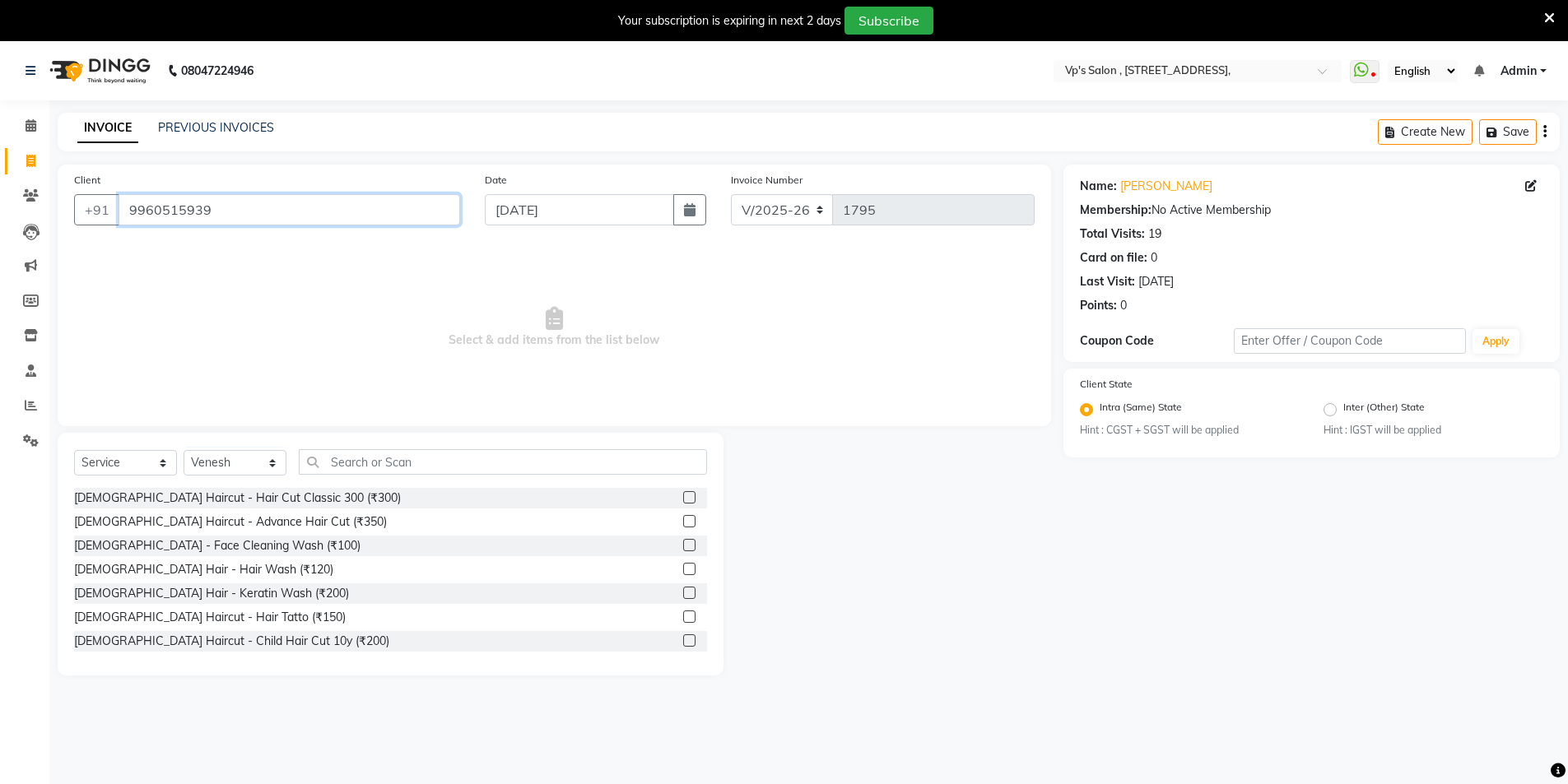
click at [255, 218] on input "9960515939" at bounding box center [289, 209] width 342 height 31
click at [265, 210] on input "9960515939" at bounding box center [289, 209] width 342 height 31
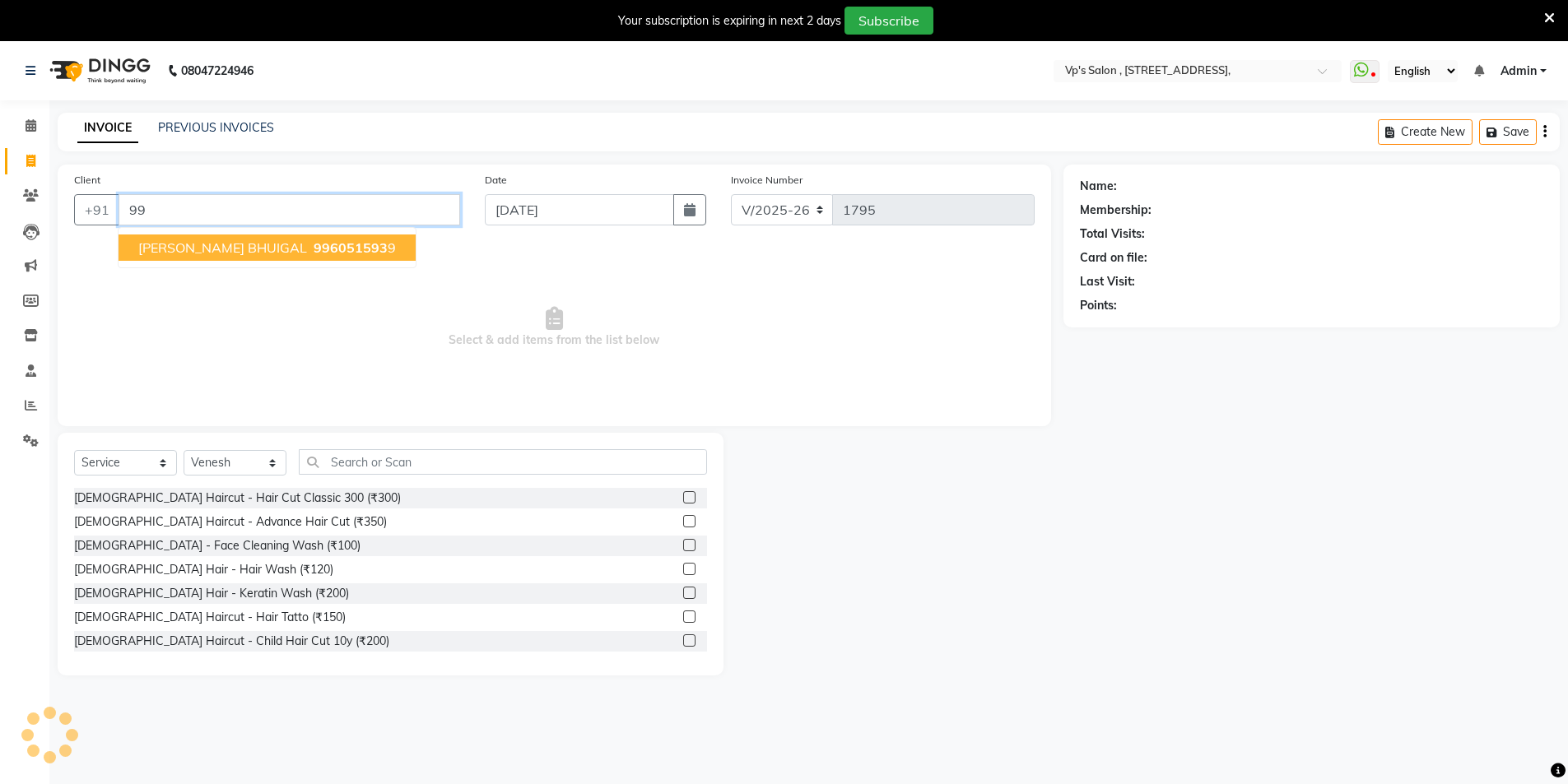
type input "9"
